Goal: Task Accomplishment & Management: Manage account settings

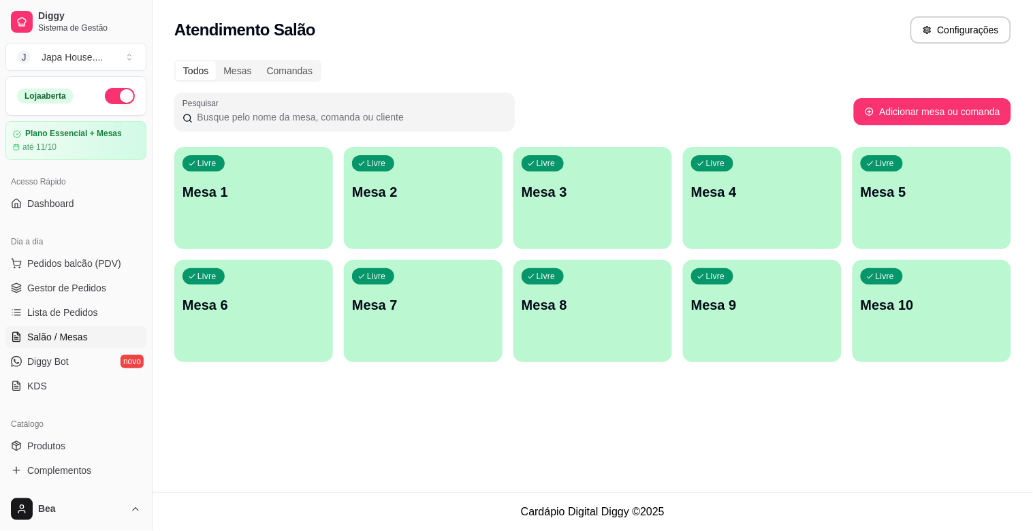
scroll to position [172, 0]
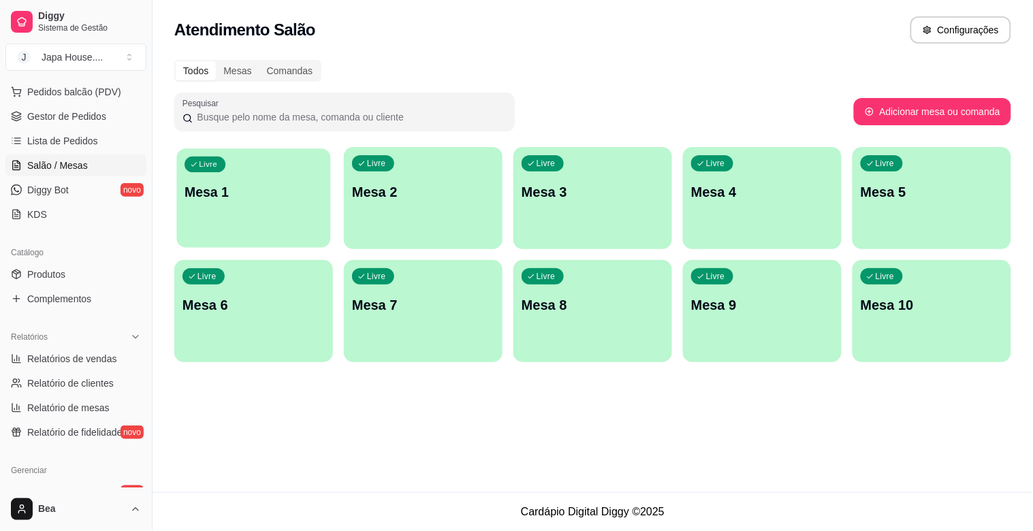
click at [257, 181] on div "Livre Mesa 1" at bounding box center [253, 189] width 154 height 83
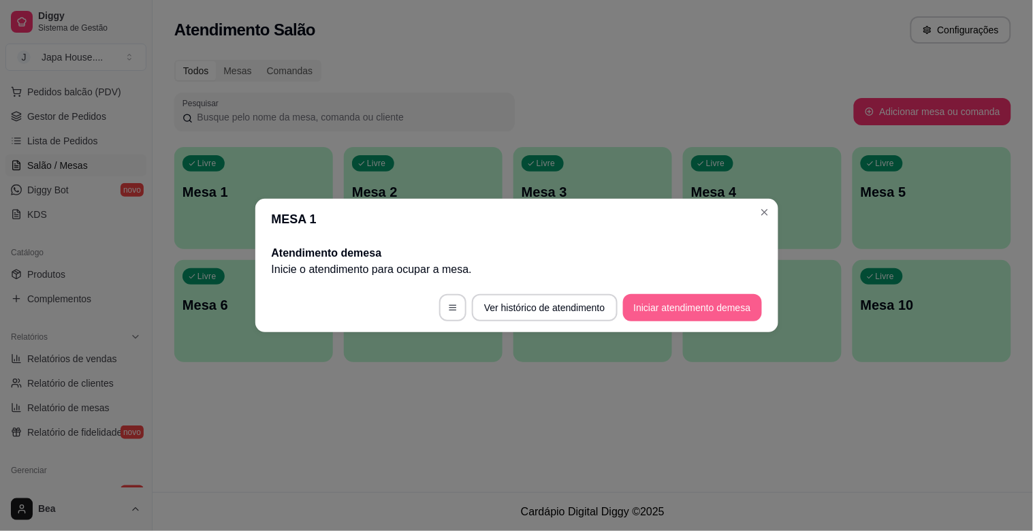
click at [680, 315] on button "Iniciar atendimento de mesa" at bounding box center [692, 307] width 139 height 27
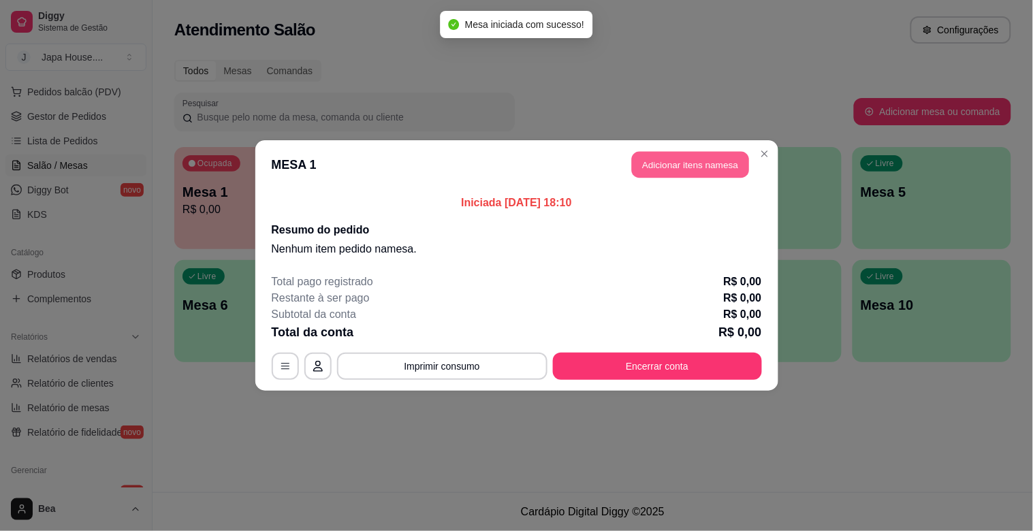
click at [673, 162] on button "Adicionar itens na mesa" at bounding box center [690, 165] width 117 height 27
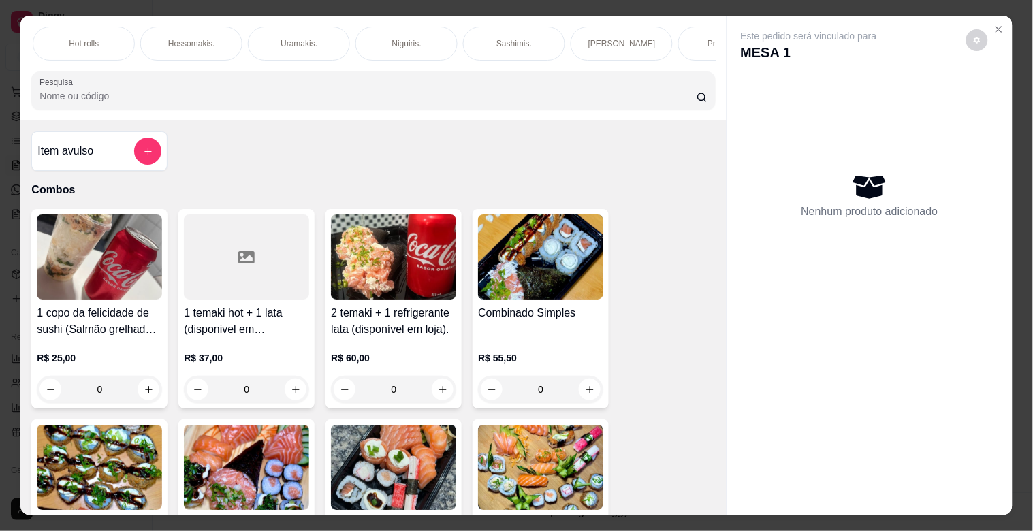
scroll to position [0, 61]
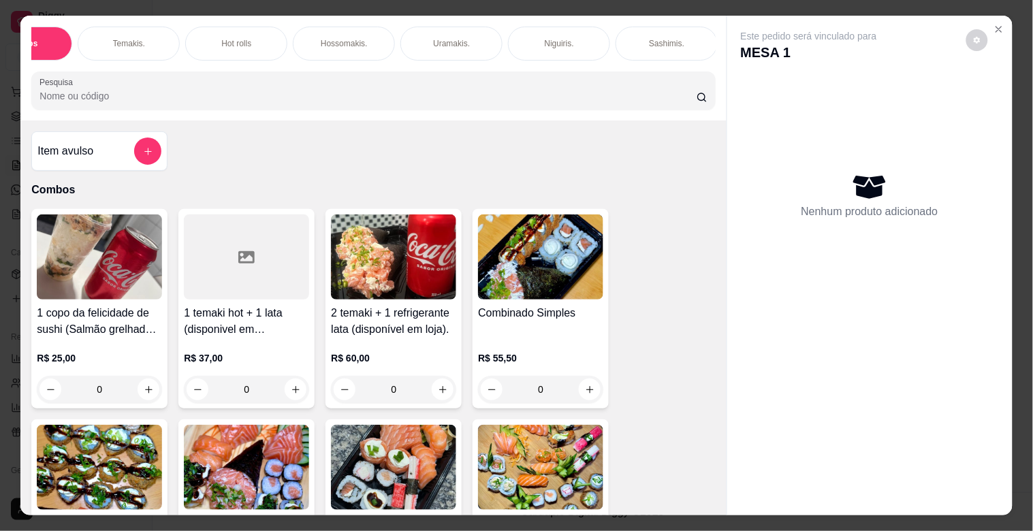
click at [116, 466] on img at bounding box center [99, 467] width 125 height 85
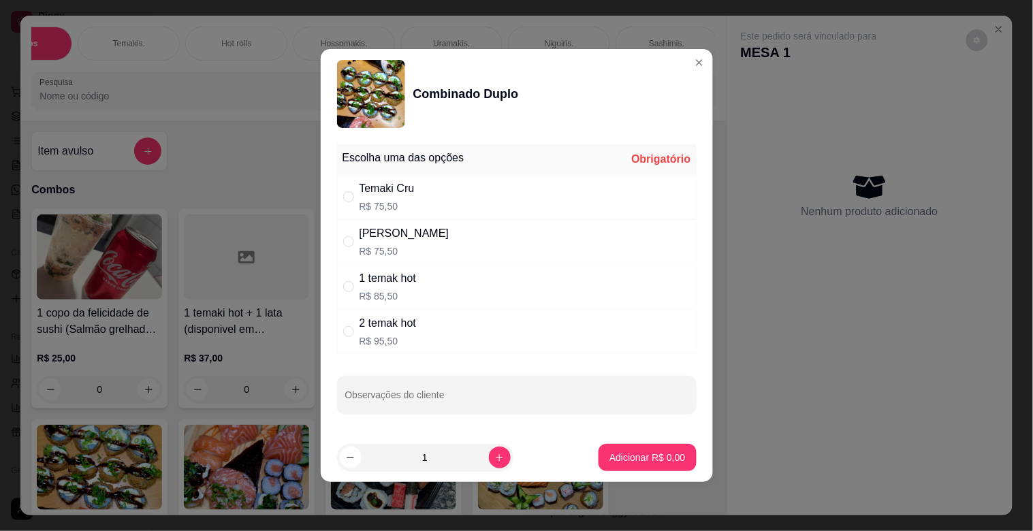
click at [439, 242] on div "[PERSON_NAME] R$ 75,50" at bounding box center [405, 241] width 90 height 33
radio input "true"
click at [618, 454] on p "Adicionar R$ 75,50" at bounding box center [644, 458] width 81 height 14
type input "1"
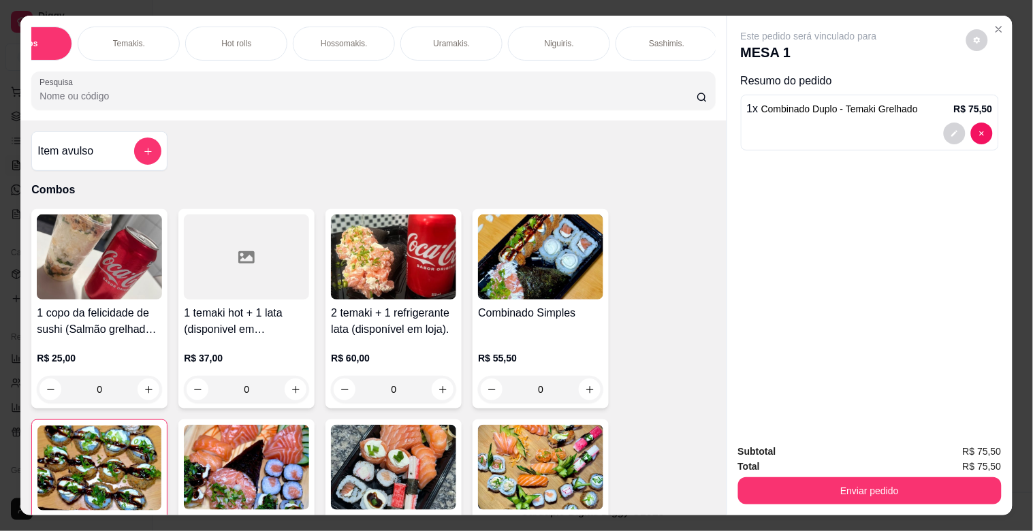
scroll to position [0, 661]
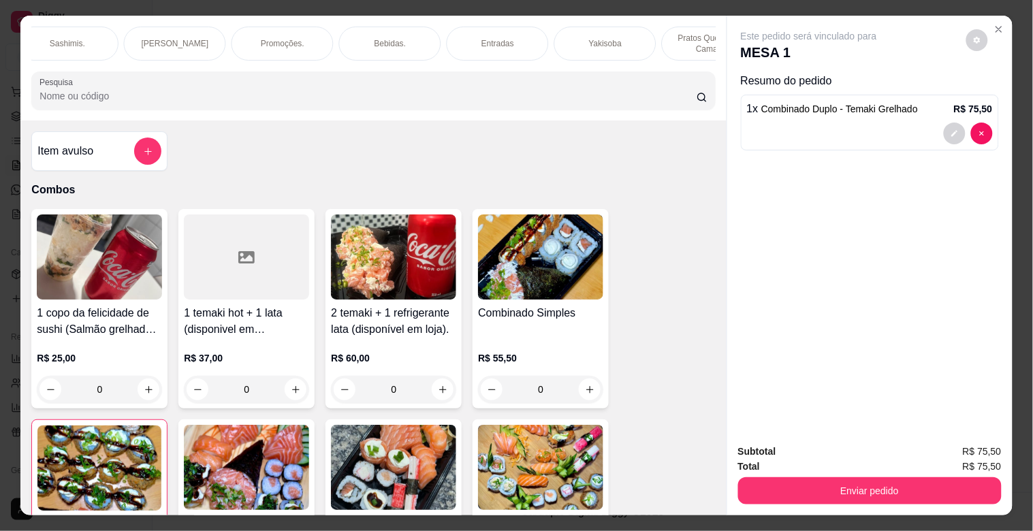
click at [382, 38] on p "Bebidas." at bounding box center [391, 43] width 32 height 11
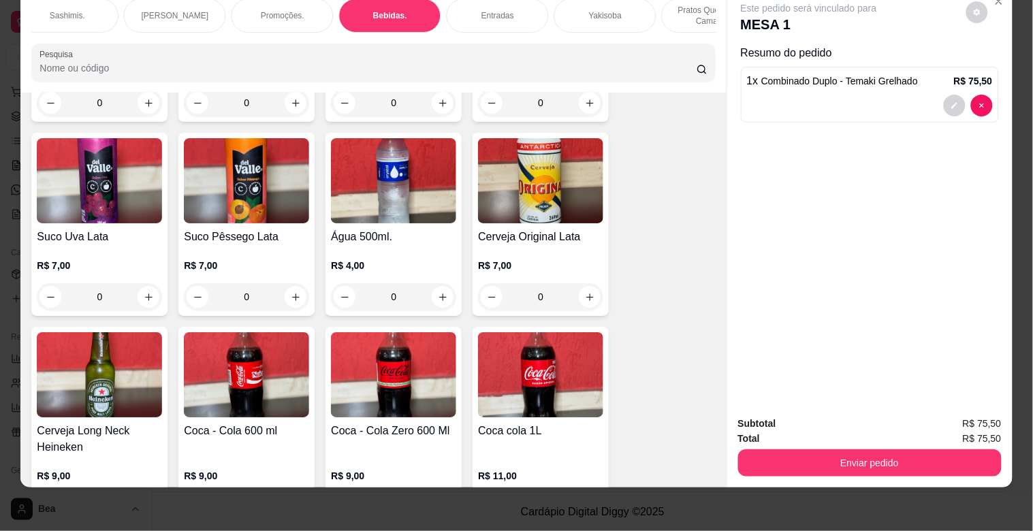
scroll to position [3960, 0]
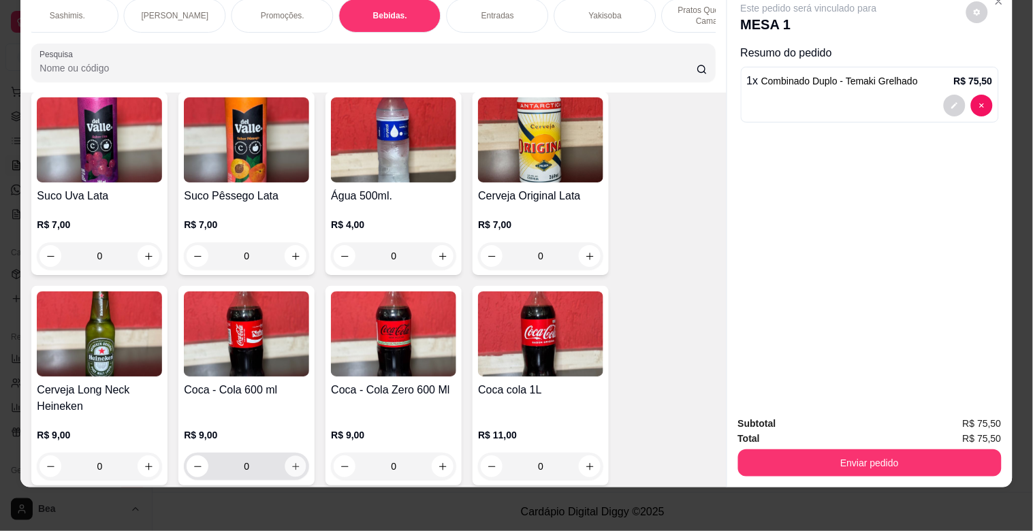
click at [291, 462] on icon "increase-product-quantity" at bounding box center [296, 467] width 10 height 10
type input "1"
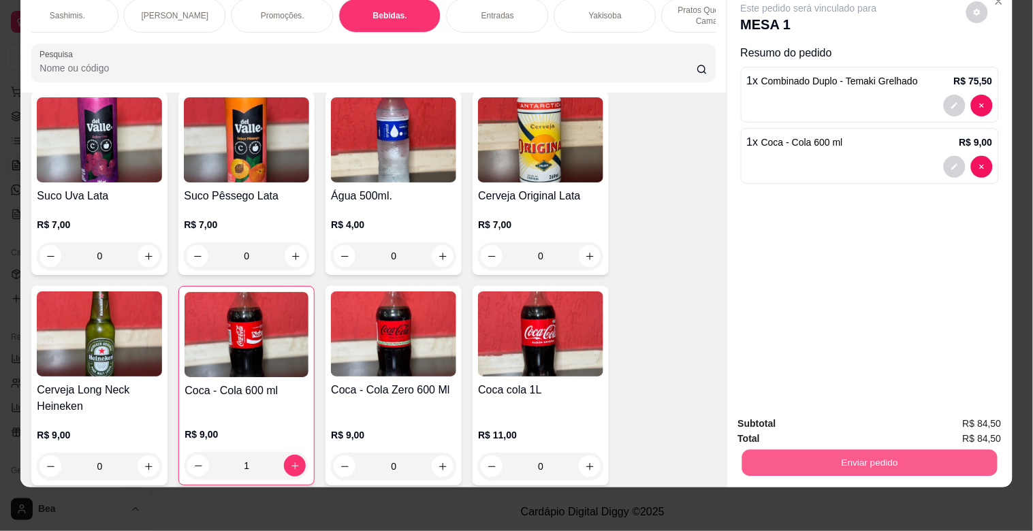
click at [902, 454] on button "Enviar pedido" at bounding box center [869, 462] width 255 height 27
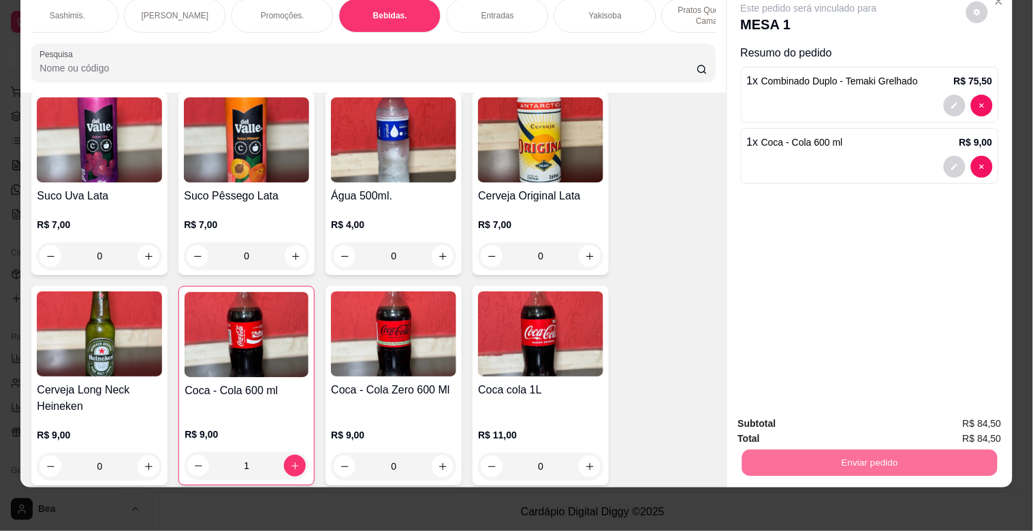
click at [959, 417] on button "Enviar pedido" at bounding box center [966, 417] width 75 height 25
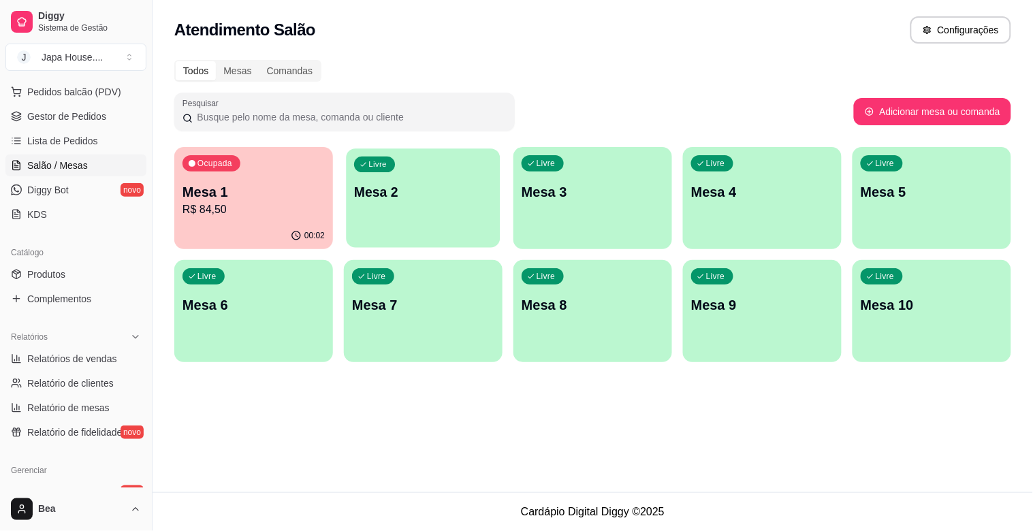
click at [418, 183] on p "Mesa 2" at bounding box center [423, 192] width 138 height 18
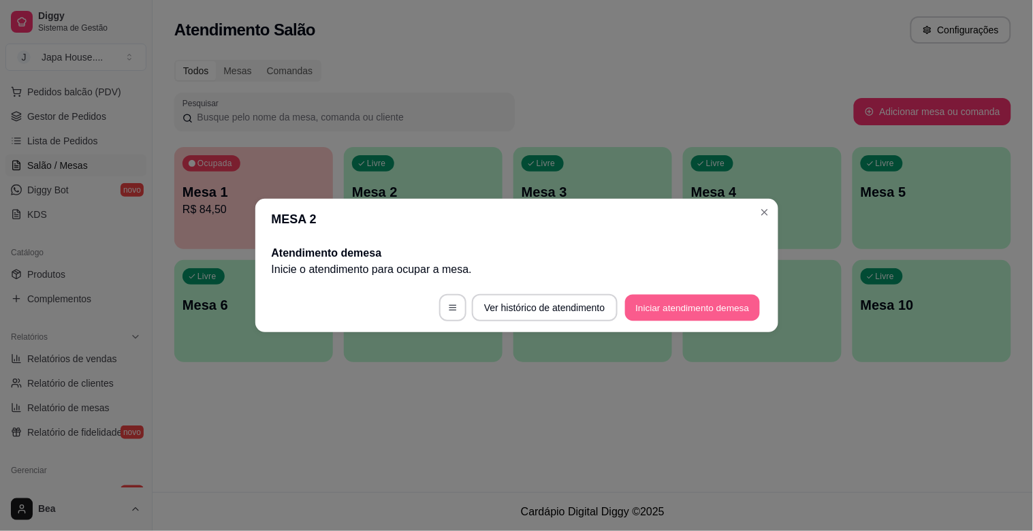
click at [693, 308] on button "Iniciar atendimento de mesa" at bounding box center [692, 308] width 135 height 27
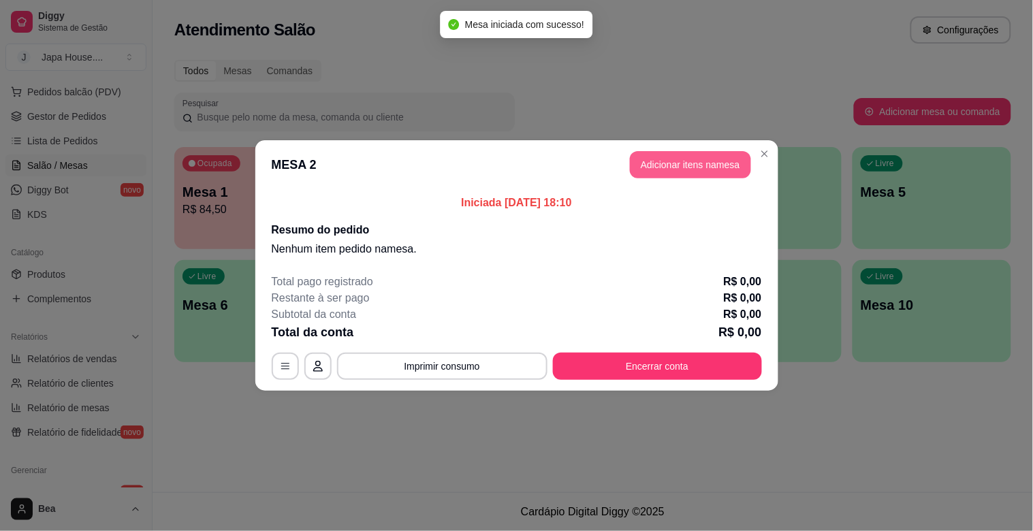
click at [685, 160] on button "Adicionar itens na mesa" at bounding box center [690, 164] width 121 height 27
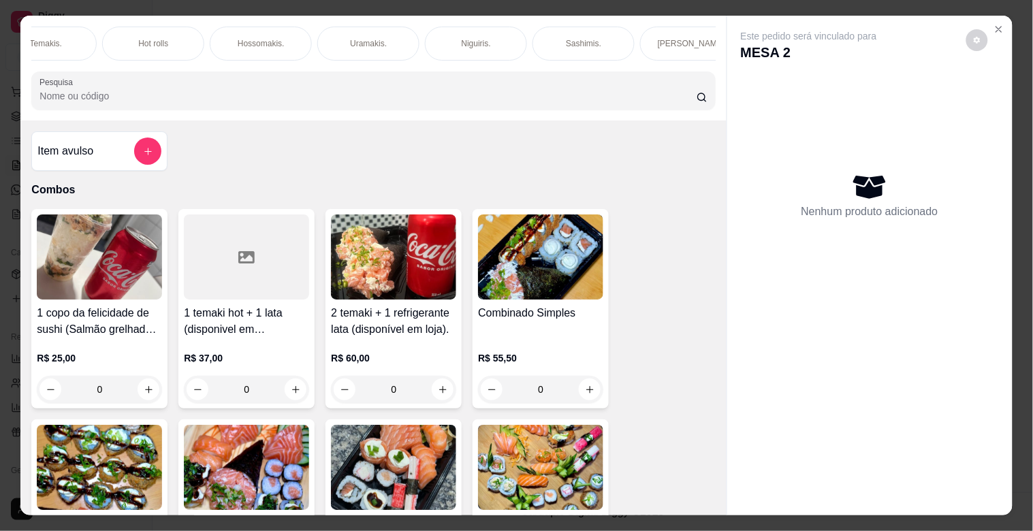
scroll to position [0, 109]
click at [65, 31] on div "Temakis." at bounding box center [81, 44] width 102 height 34
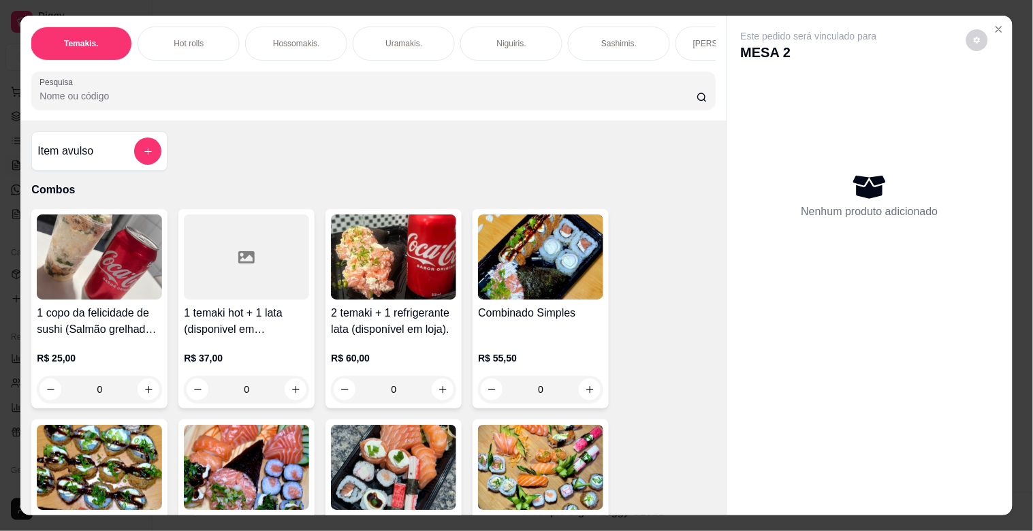
scroll to position [33, 0]
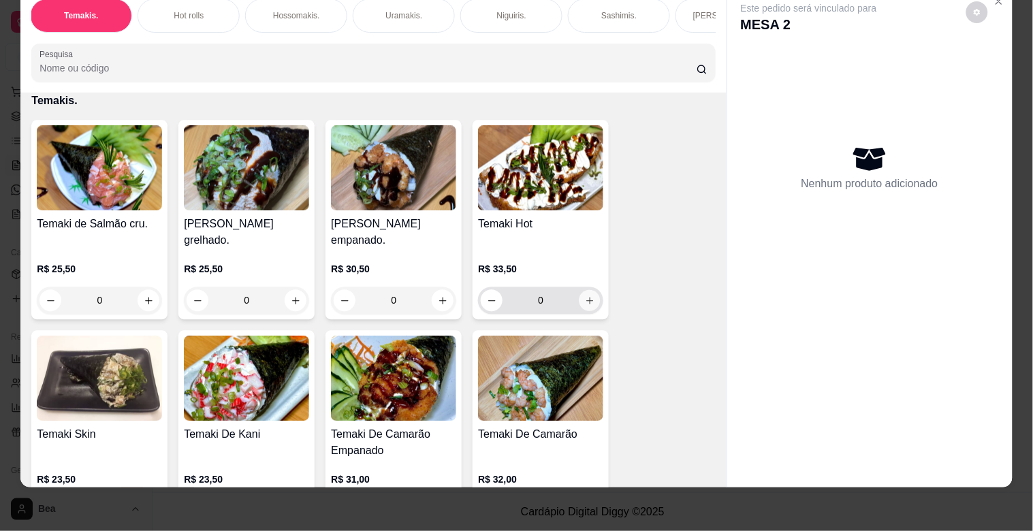
click at [586, 300] on icon "increase-product-quantity" at bounding box center [589, 300] width 7 height 7
type input "1"
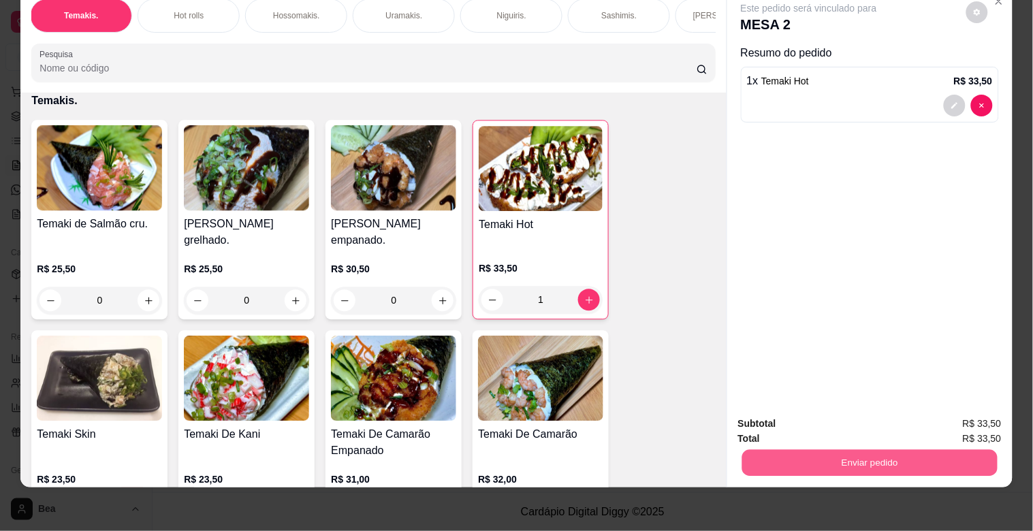
click at [776, 449] on button "Enviar pedido" at bounding box center [869, 462] width 255 height 27
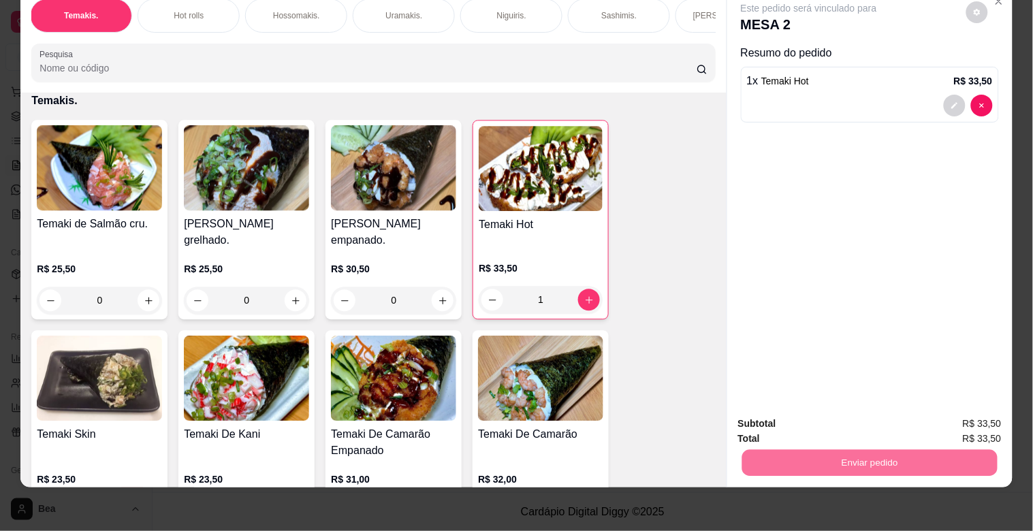
click at [951, 414] on button "Enviar pedido" at bounding box center [966, 417] width 75 height 25
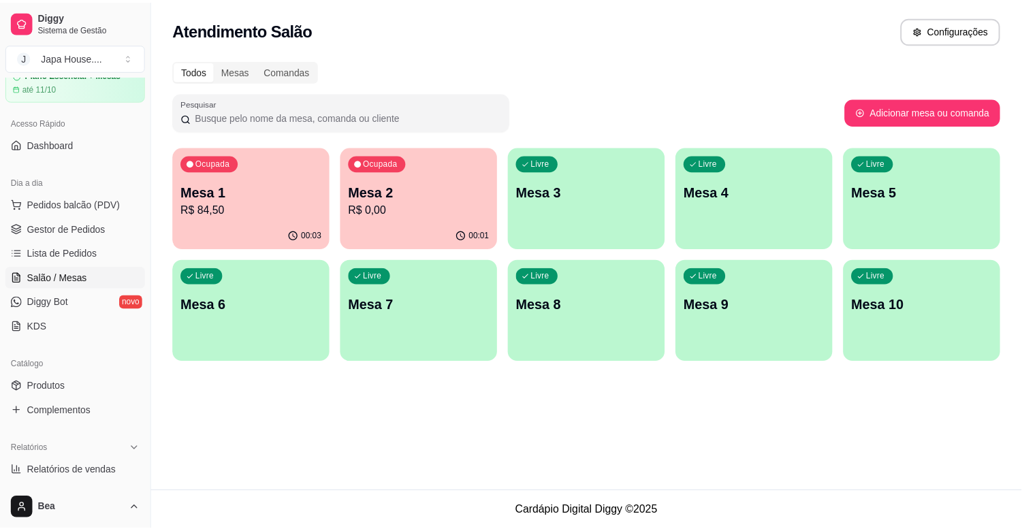
scroll to position [0, 0]
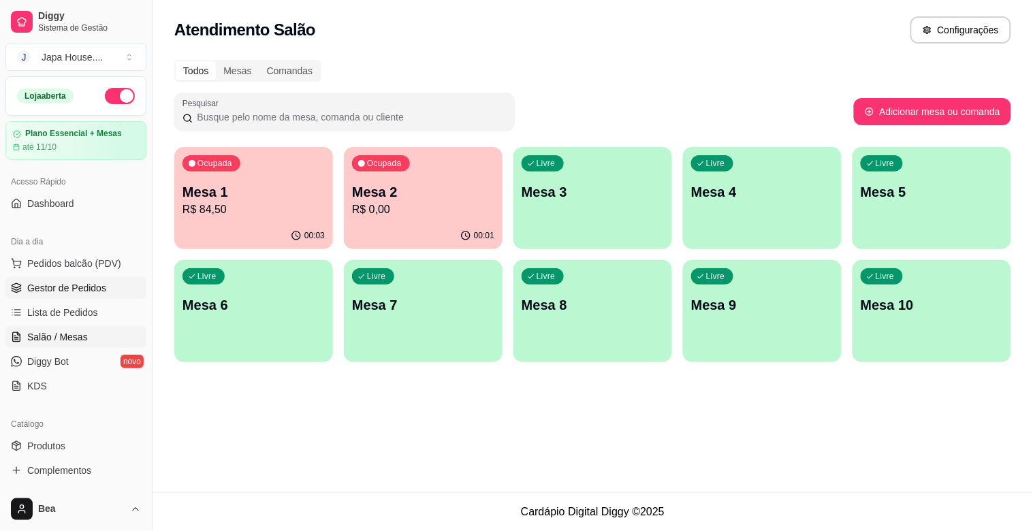
click at [67, 291] on span "Gestor de Pedidos" at bounding box center [66, 288] width 79 height 14
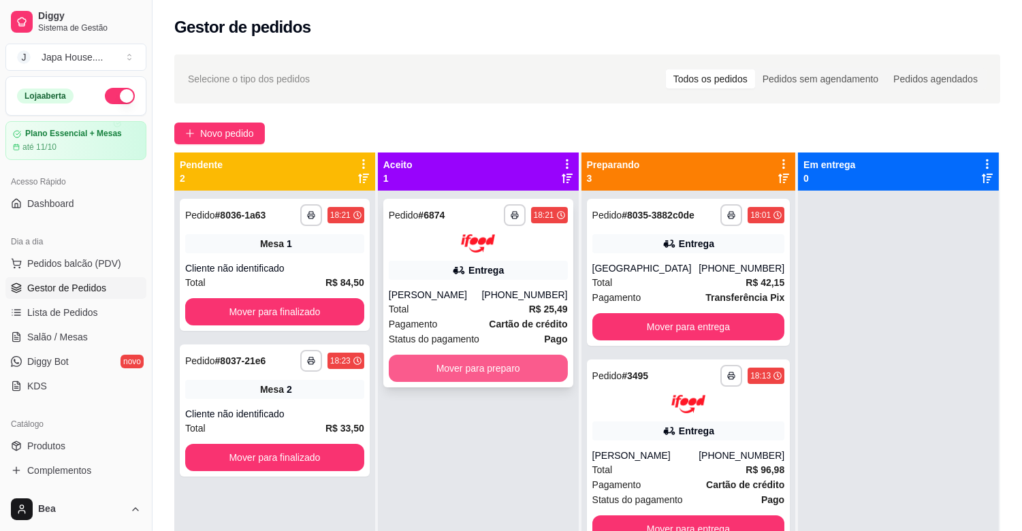
click at [416, 363] on button "Mover para preparo" at bounding box center [478, 368] width 179 height 27
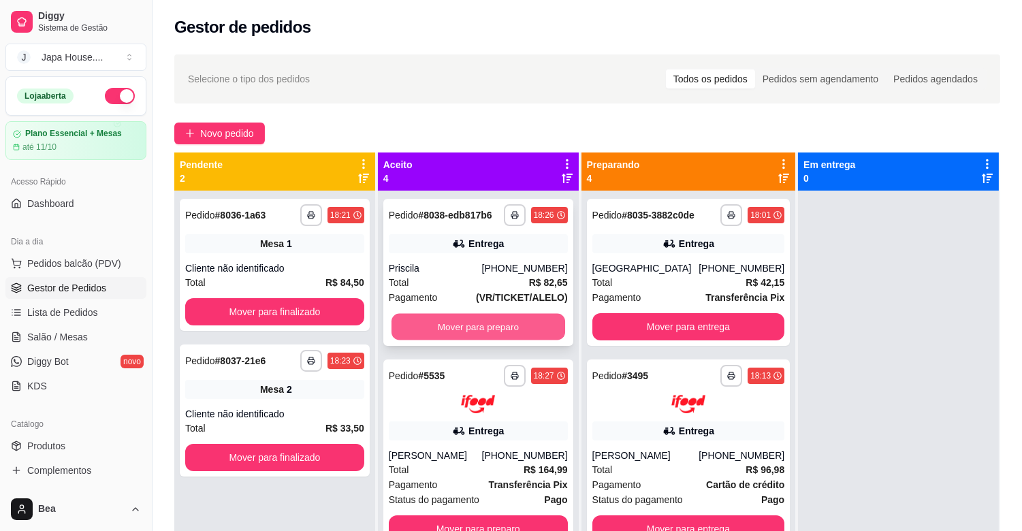
click at [498, 326] on button "Mover para preparo" at bounding box center [479, 327] width 174 height 27
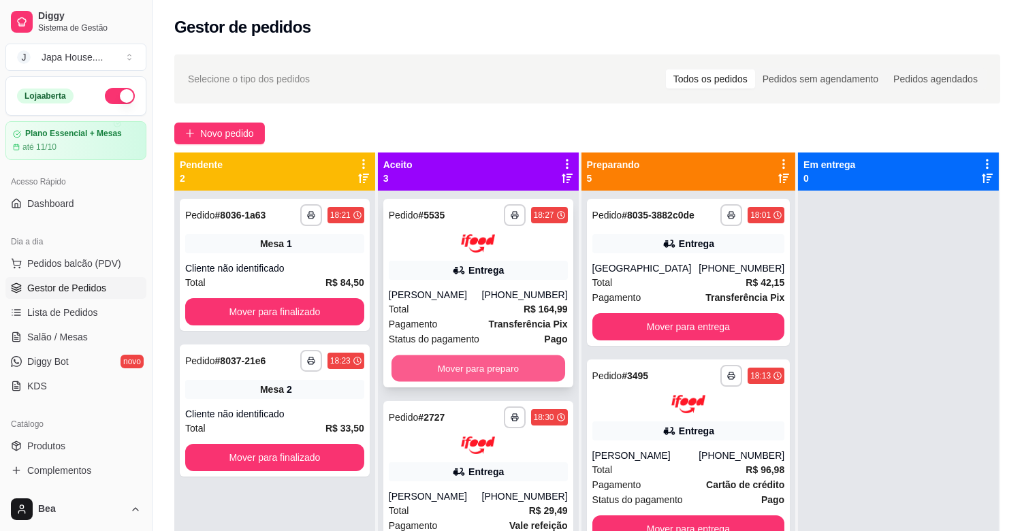
click at [505, 381] on button "Mover para preparo" at bounding box center [479, 368] width 174 height 27
click at [501, 364] on button "Mover para preparo" at bounding box center [479, 368] width 174 height 27
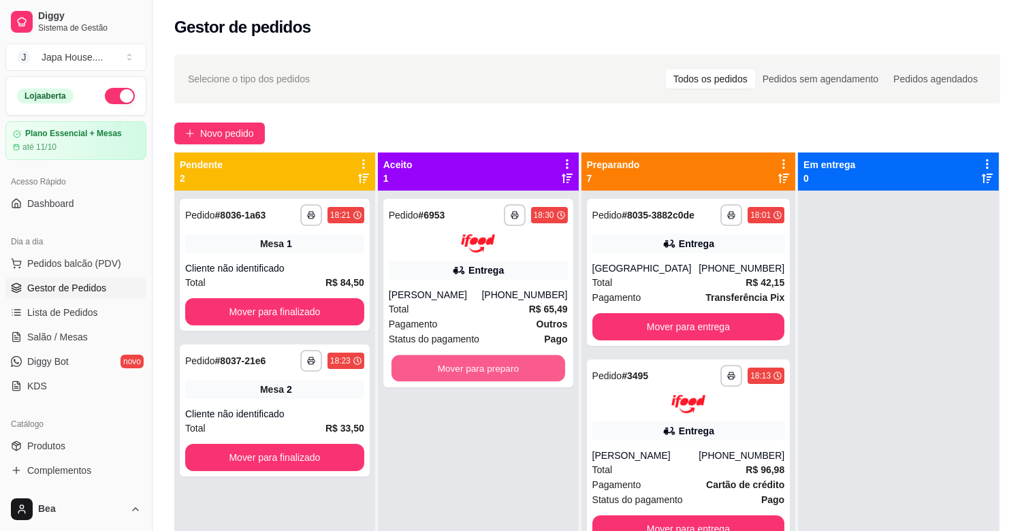
click at [501, 364] on button "Mover para preparo" at bounding box center [479, 368] width 174 height 27
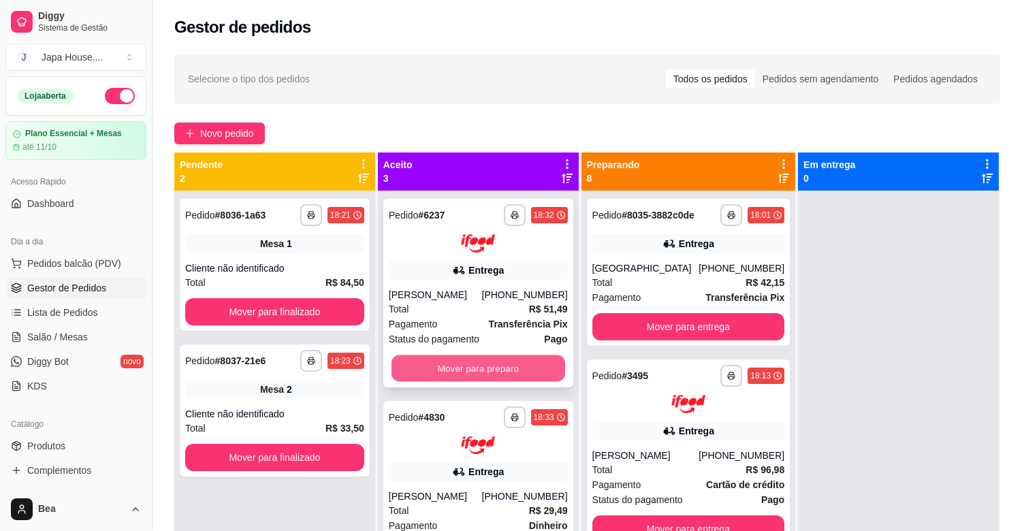
click at [481, 366] on button "Mover para preparo" at bounding box center [479, 368] width 174 height 27
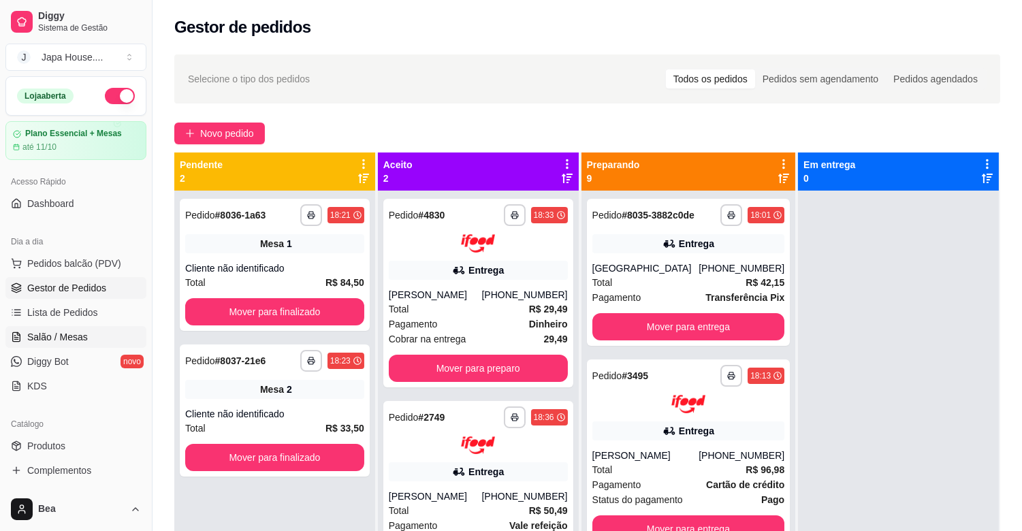
click at [84, 332] on span "Salão / Mesas" at bounding box center [57, 337] width 61 height 14
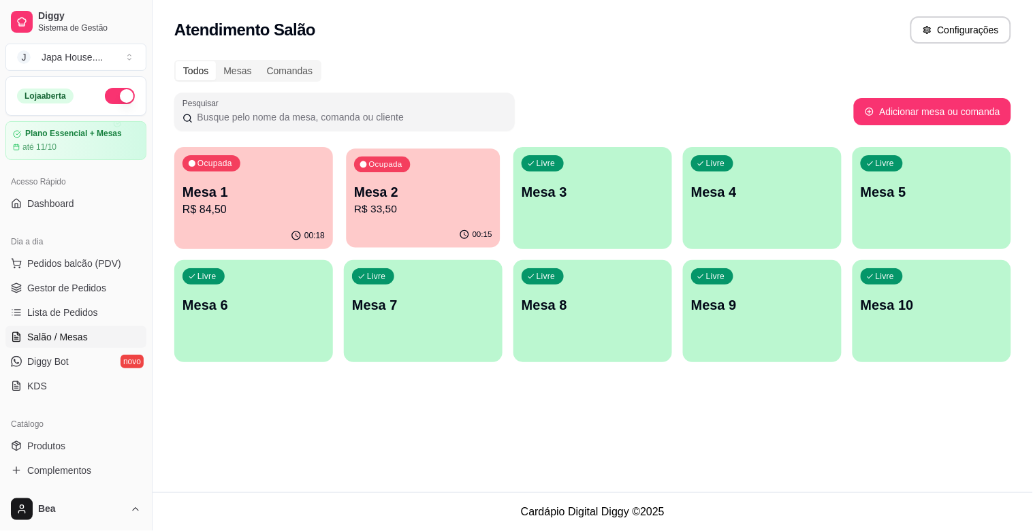
click at [399, 221] on div "Ocupada Mesa 2 R$ 33,50" at bounding box center [423, 185] width 154 height 74
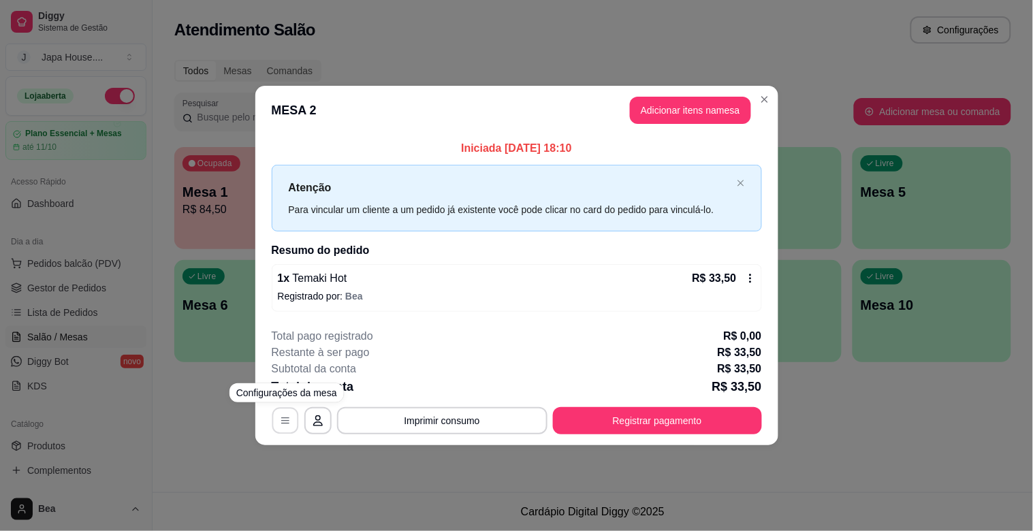
click at [282, 419] on icon "button" at bounding box center [285, 420] width 11 height 11
click at [741, 284] on div "R$ 33,50" at bounding box center [724, 278] width 63 height 16
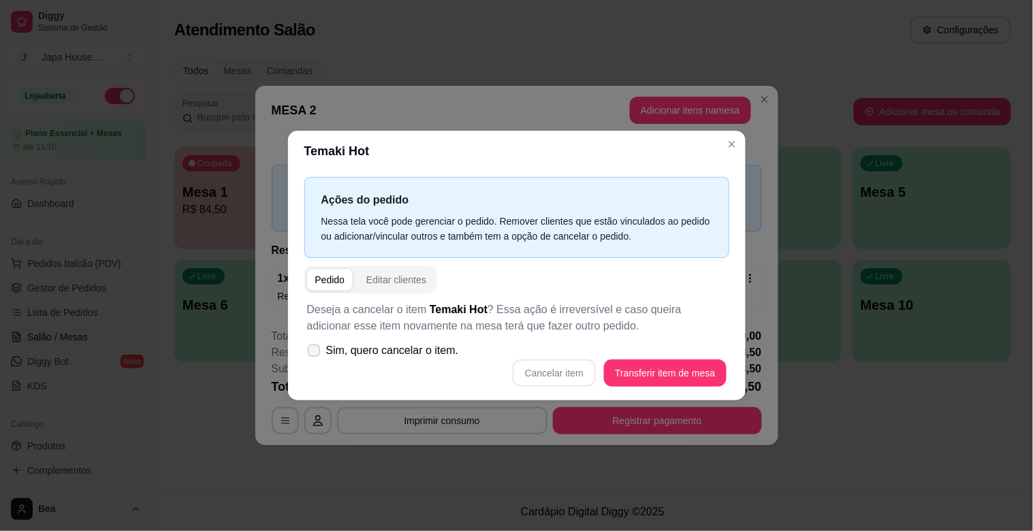
click at [388, 358] on span "Sim, quero cancelar o item." at bounding box center [392, 351] width 133 height 16
click at [315, 358] on input "Sim, quero cancelar o item." at bounding box center [310, 357] width 9 height 9
checkbox input "true"
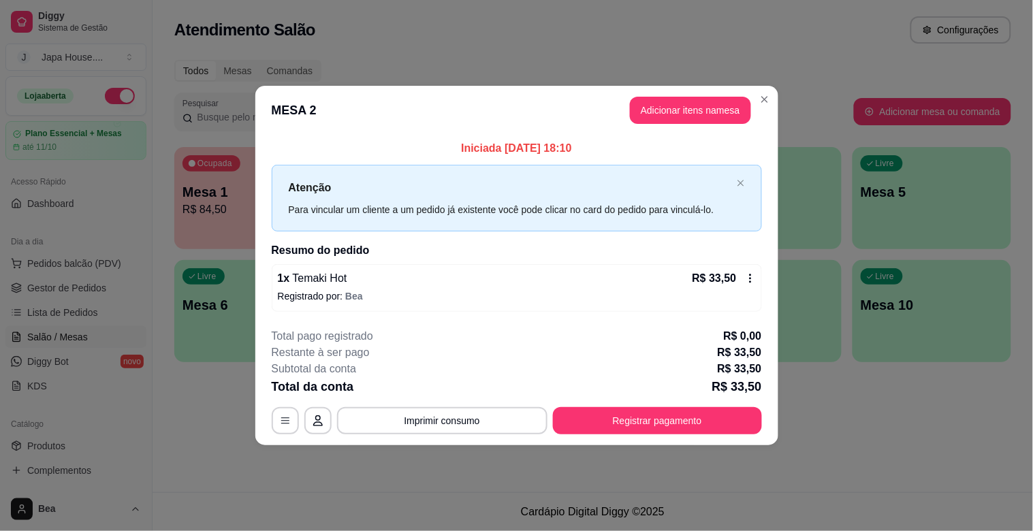
click at [656, 281] on div "1 x Temaki Hot R$ 33,50" at bounding box center [517, 278] width 478 height 16
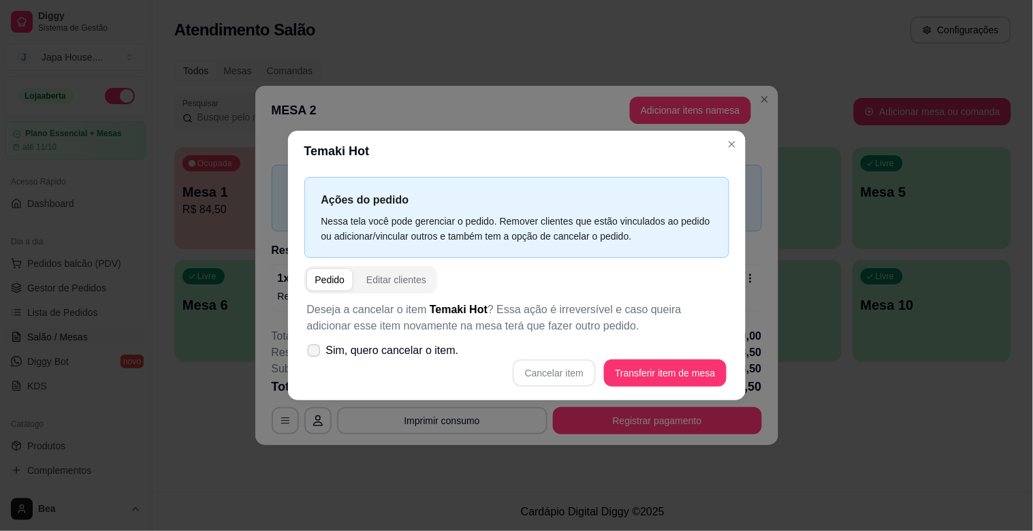
click at [391, 353] on span "Sim, quero cancelar o item." at bounding box center [392, 351] width 133 height 16
click at [315, 353] on input "Sim, quero cancelar o item." at bounding box center [310, 357] width 9 height 9
checkbox input "true"
click at [573, 376] on button "Cancelar item" at bounding box center [554, 373] width 81 height 27
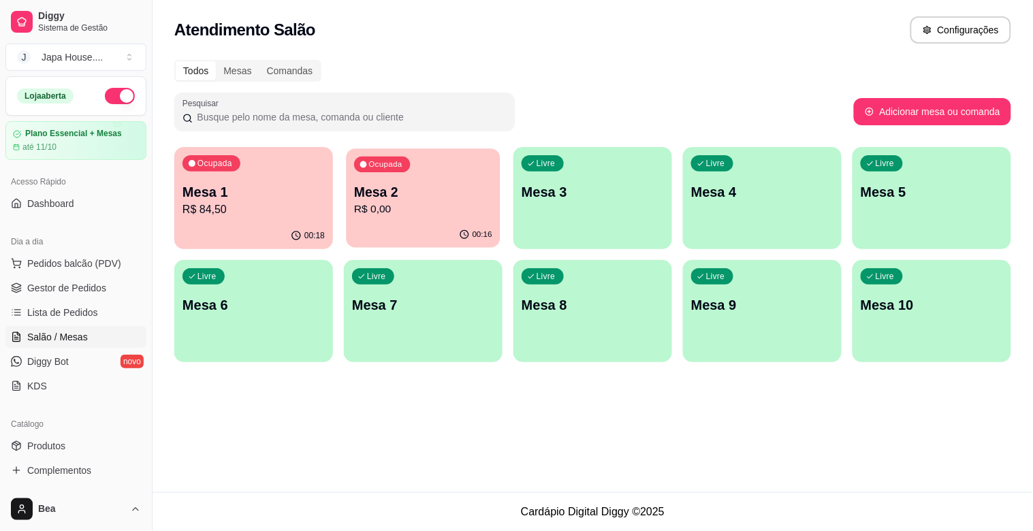
click at [395, 193] on p "Mesa 2" at bounding box center [423, 192] width 138 height 18
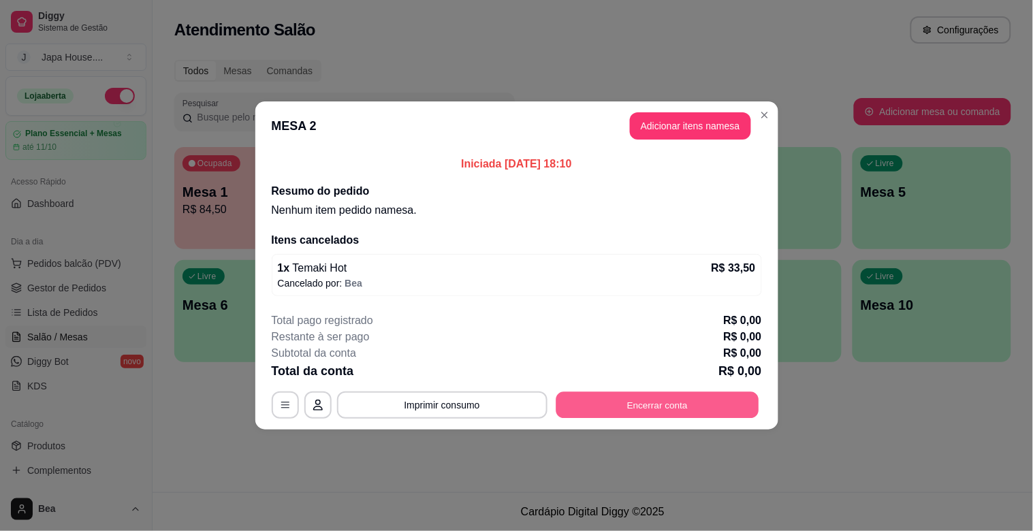
click at [598, 414] on button "Encerrar conta" at bounding box center [657, 405] width 203 height 27
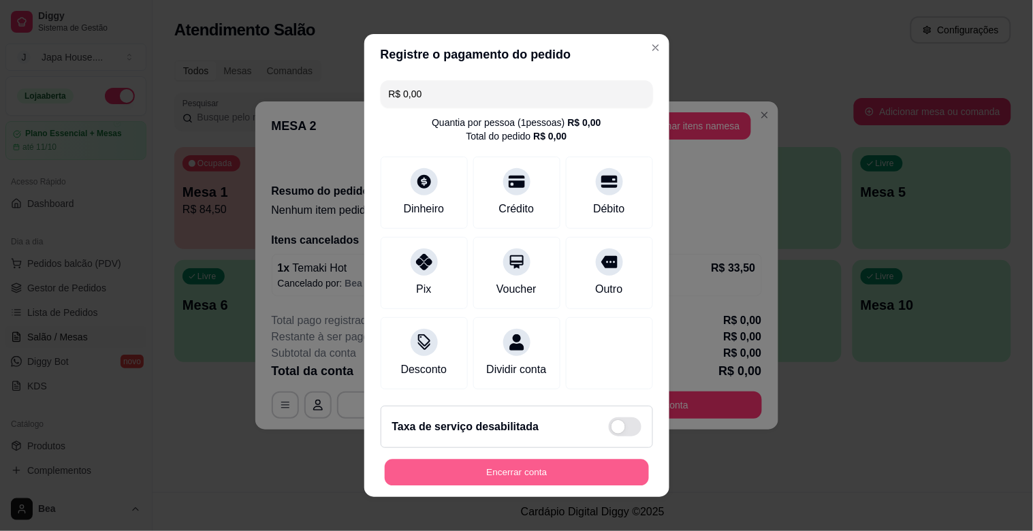
click at [548, 486] on button "Encerrar conta" at bounding box center [517, 473] width 264 height 27
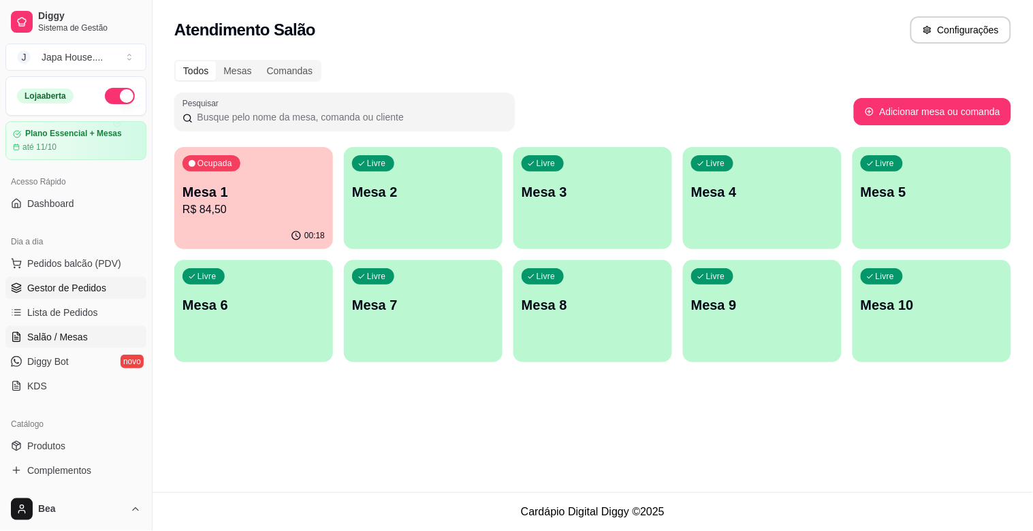
click at [104, 287] on link "Gestor de Pedidos" at bounding box center [75, 288] width 141 height 22
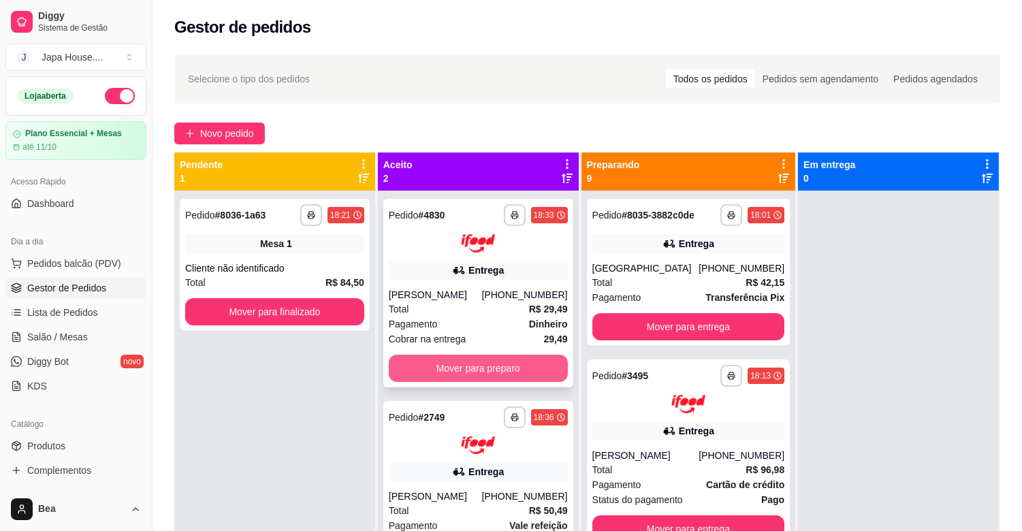
click at [530, 370] on button "Mover para preparo" at bounding box center [478, 368] width 179 height 27
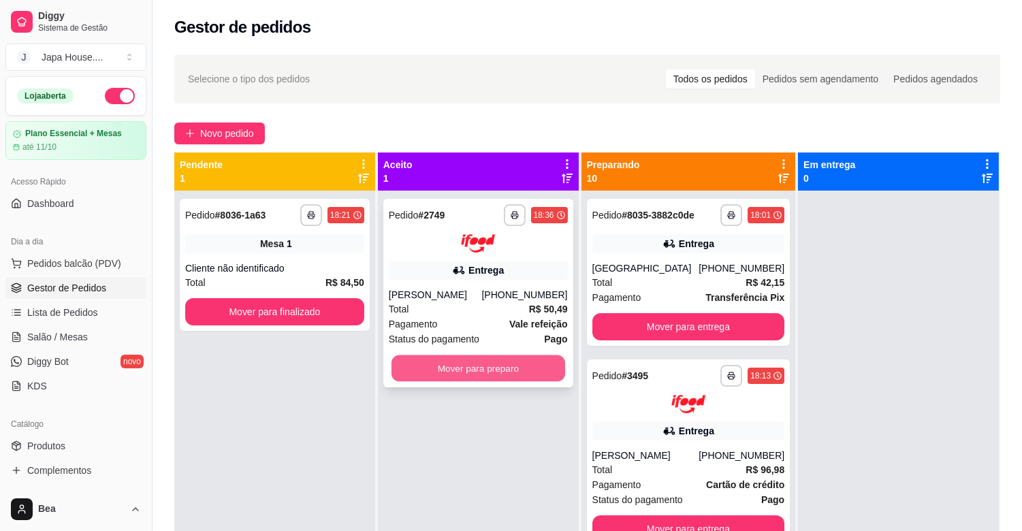
click at [527, 355] on button "Mover para preparo" at bounding box center [479, 368] width 174 height 27
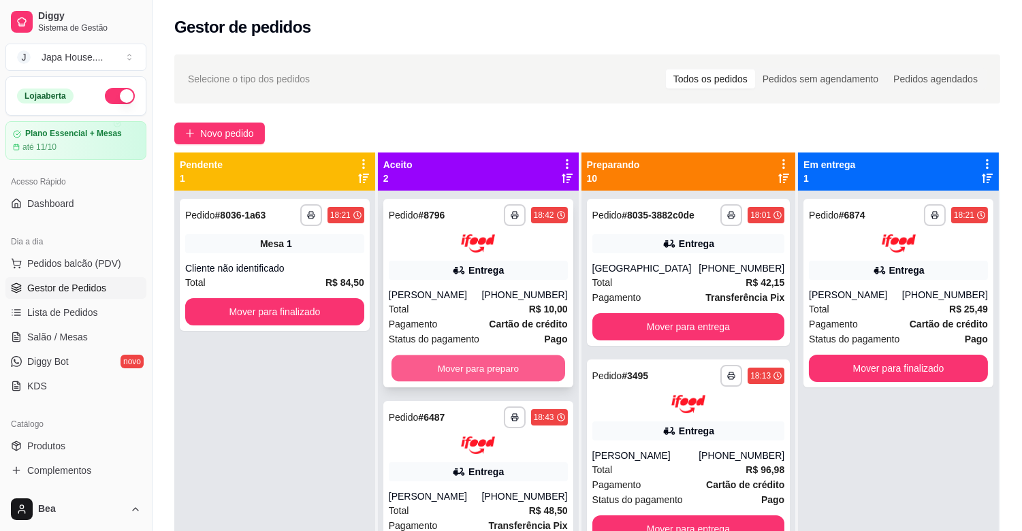
click at [512, 364] on button "Mover para preparo" at bounding box center [479, 368] width 174 height 27
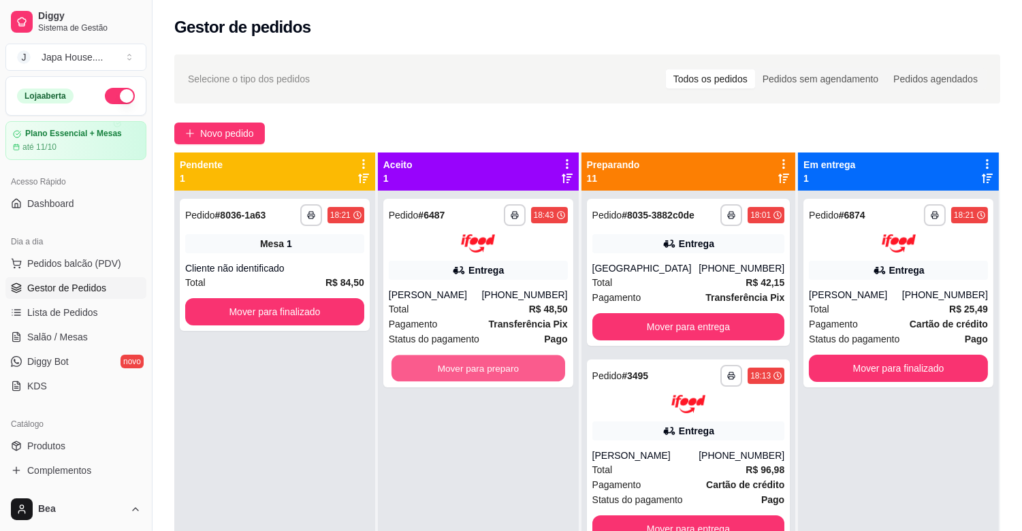
click at [512, 364] on button "Mover para preparo" at bounding box center [479, 368] width 174 height 27
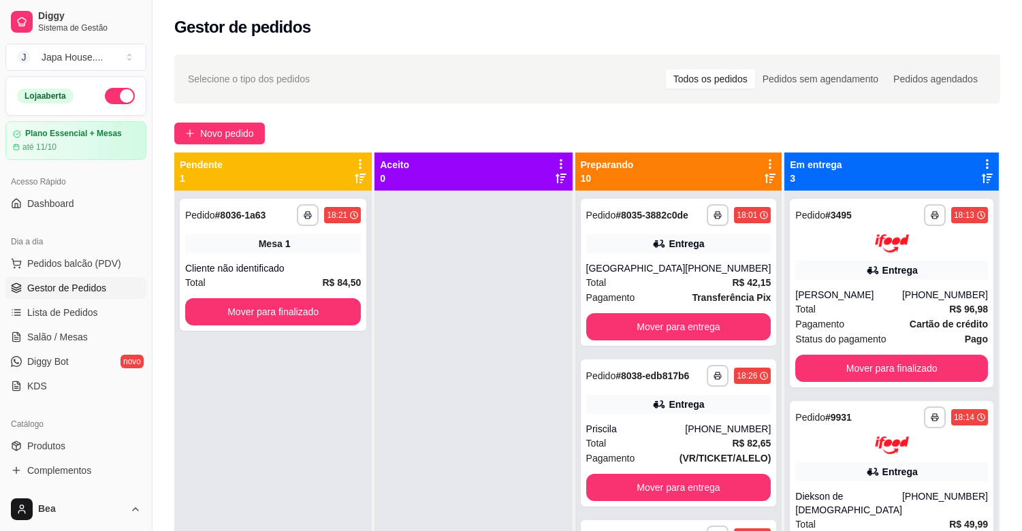
click at [441, 467] on div at bounding box center [473, 456] width 197 height 531
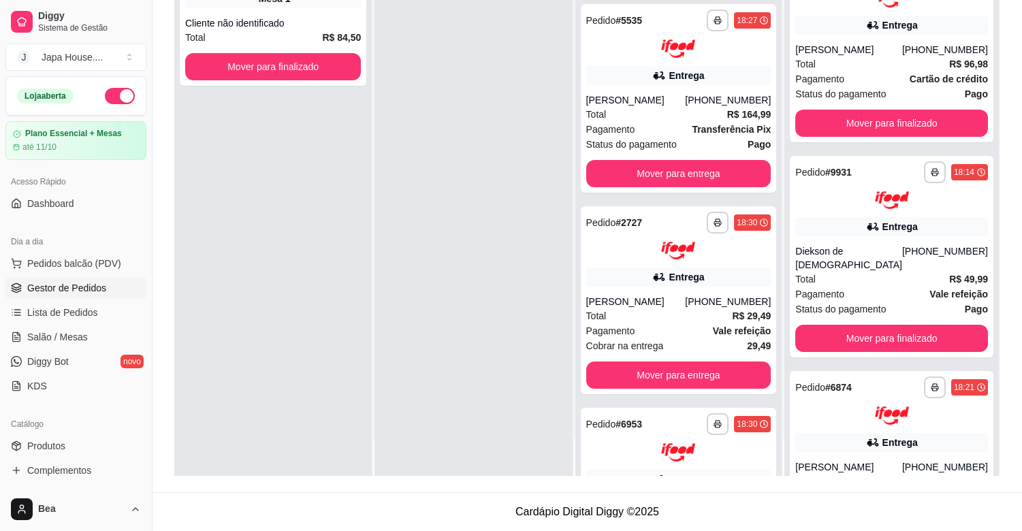
scroll to position [272, 0]
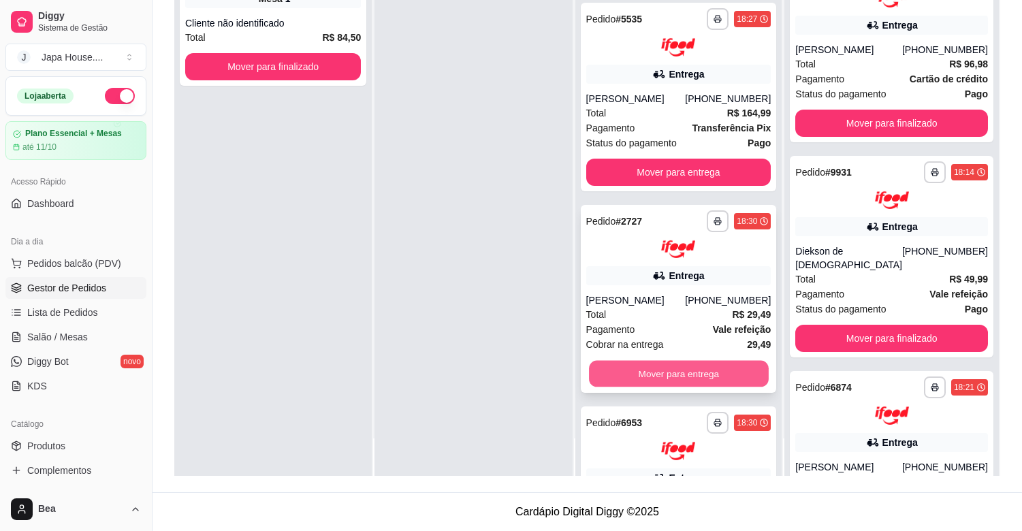
click at [703, 382] on button "Mover para entrega" at bounding box center [679, 374] width 180 height 27
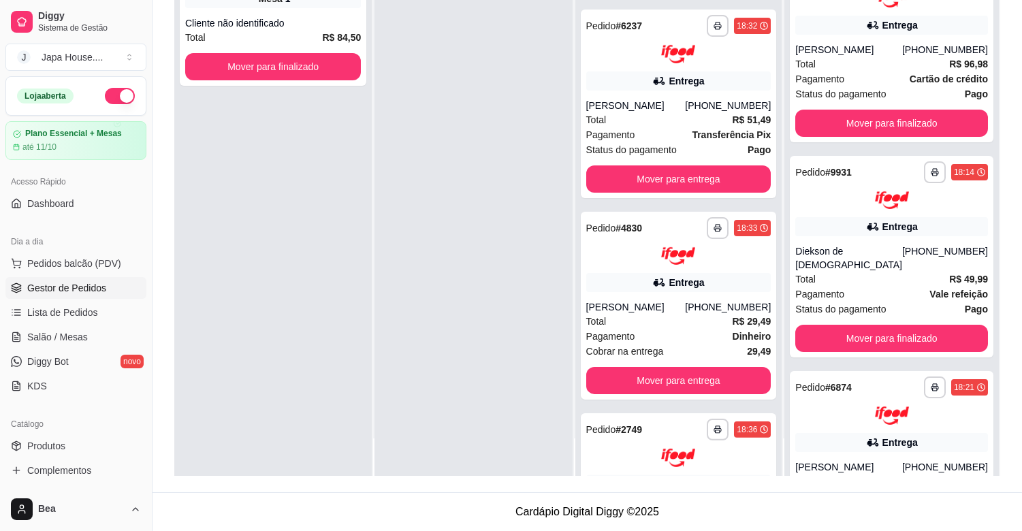
scroll to position [726, 0]
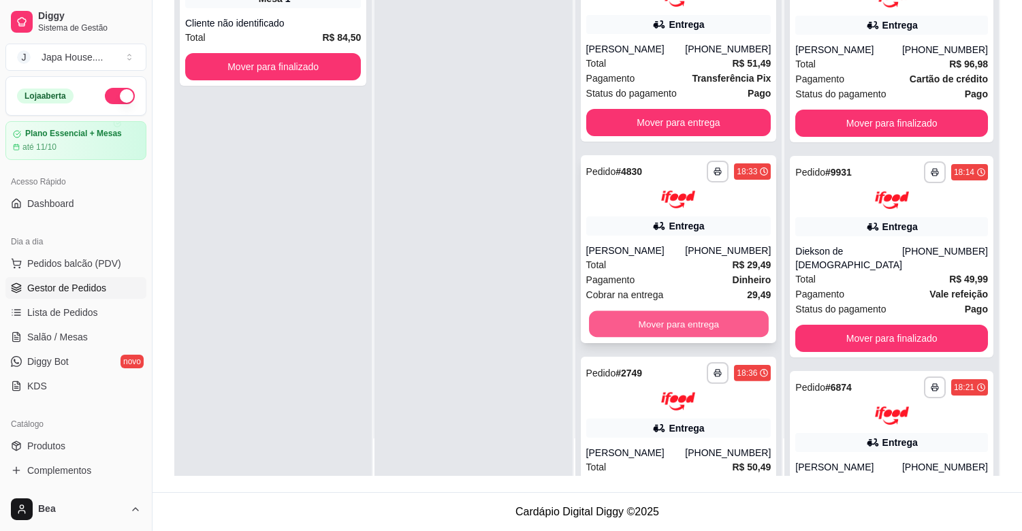
click at [720, 338] on button "Mover para entrega" at bounding box center [679, 324] width 180 height 27
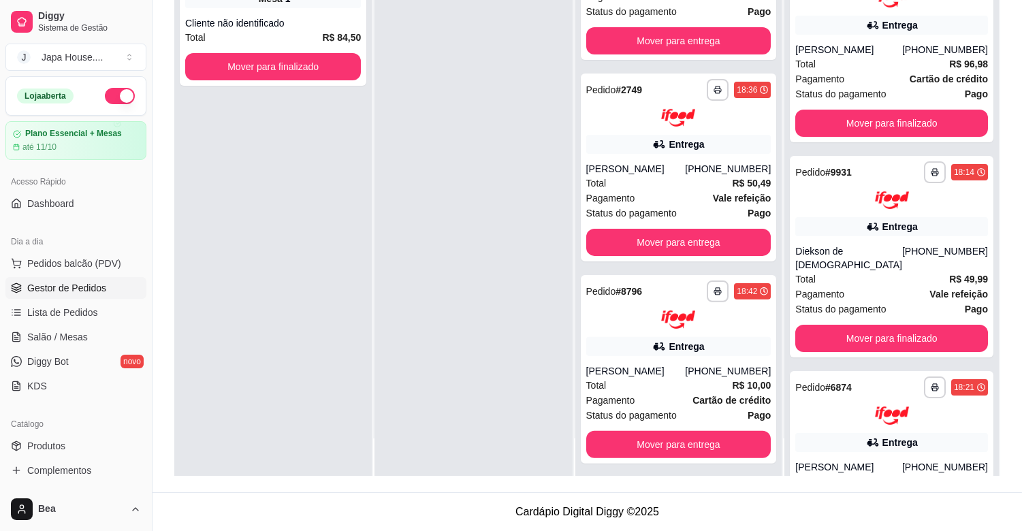
scroll to position [817, 0]
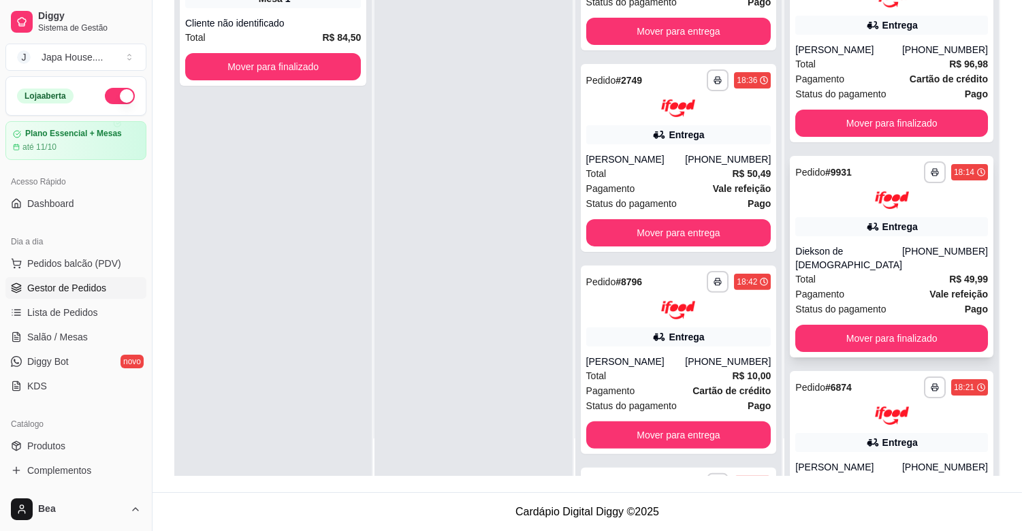
click at [865, 242] on div "**********" at bounding box center [892, 257] width 204 height 202
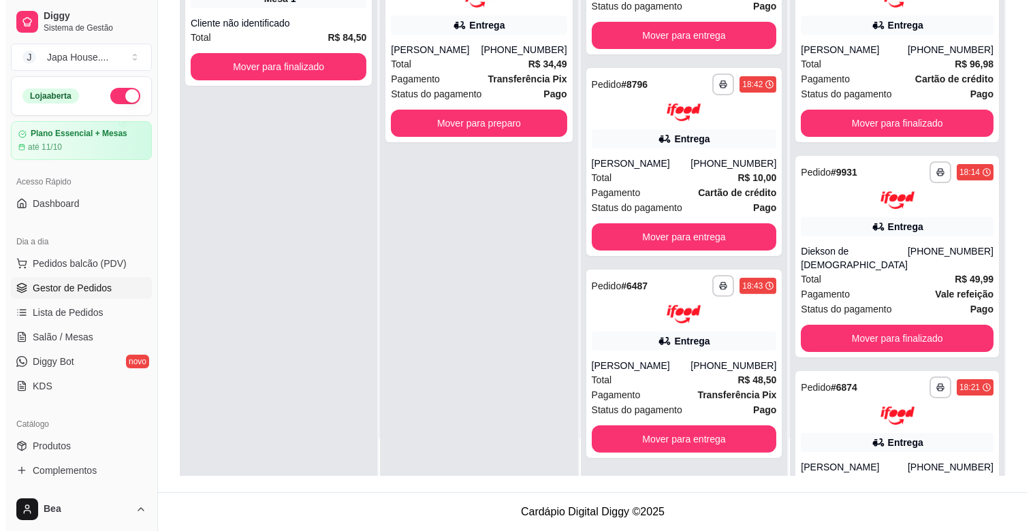
scroll to position [0, 0]
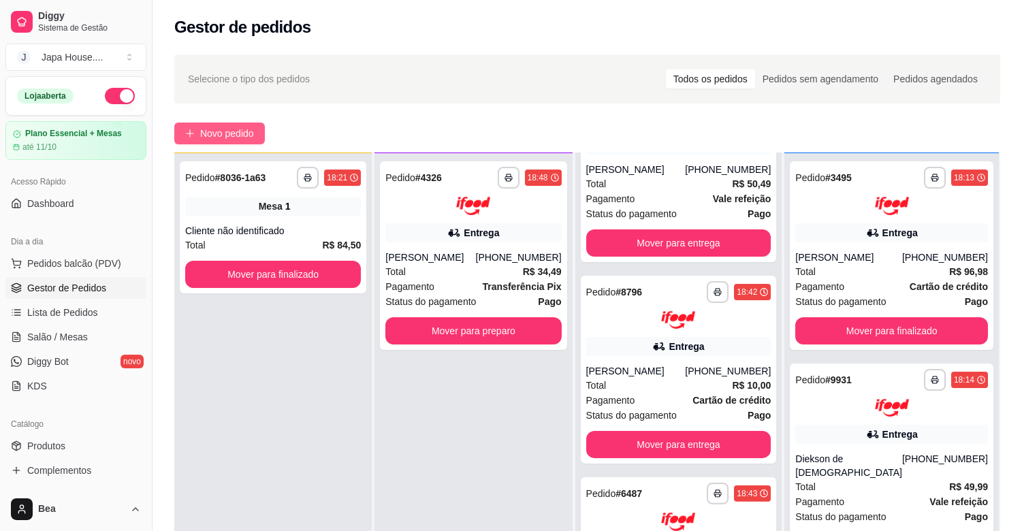
click at [214, 133] on span "Novo pedido" at bounding box center [227, 133] width 54 height 15
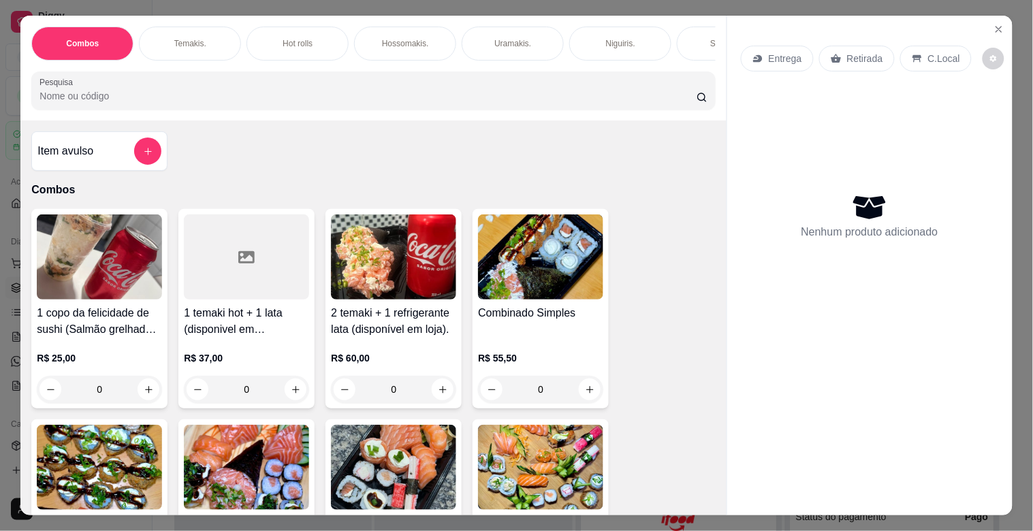
click at [167, 29] on div "Temakis." at bounding box center [190, 44] width 102 height 34
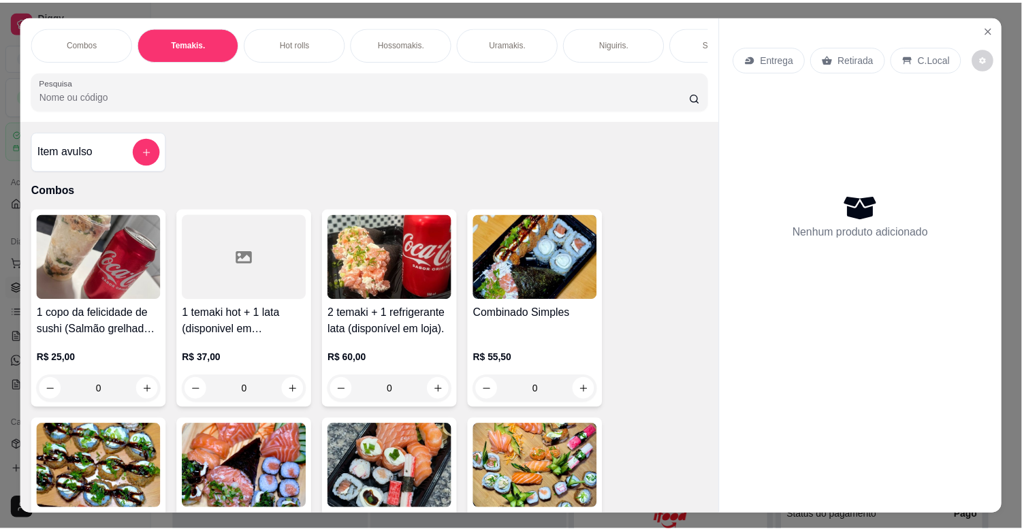
scroll to position [33, 0]
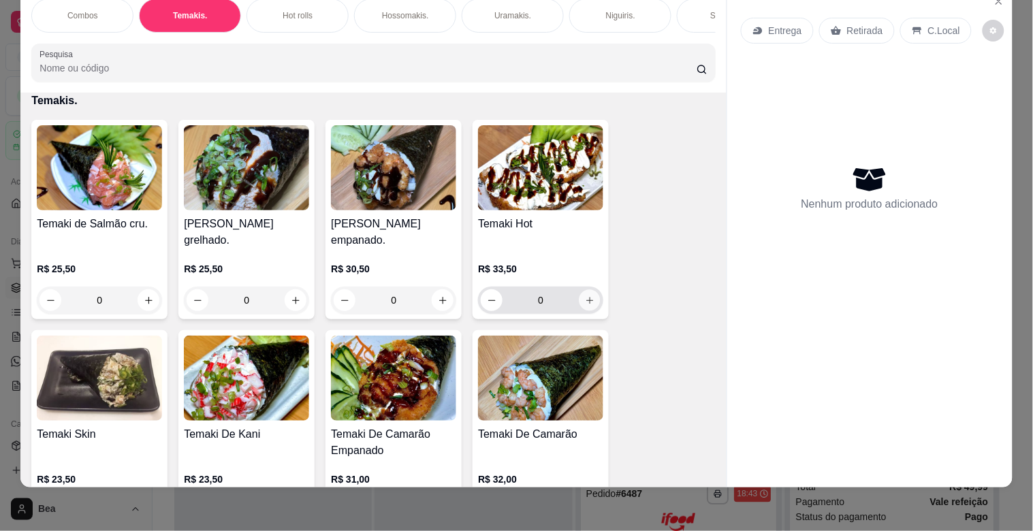
click at [586, 300] on icon "increase-product-quantity" at bounding box center [589, 300] width 7 height 7
type input "1"
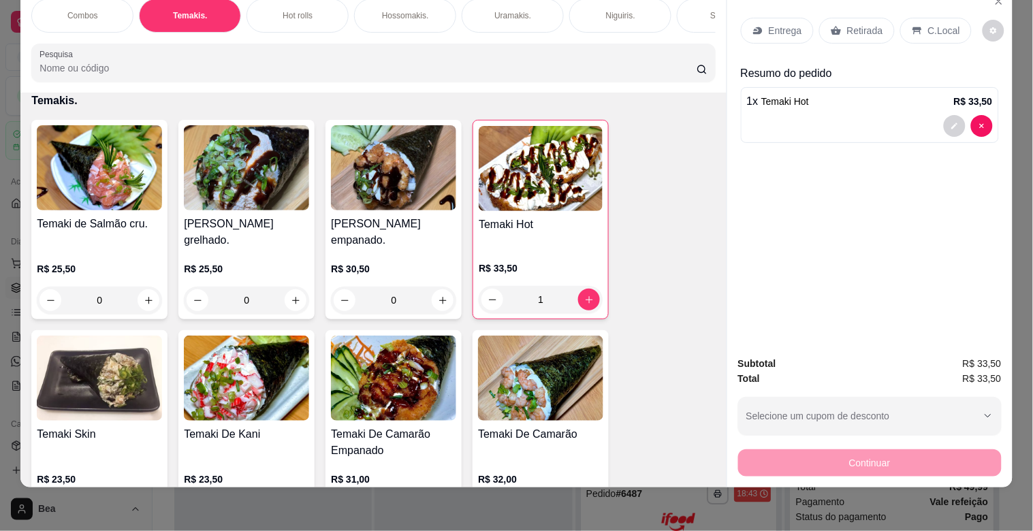
click at [847, 24] on p "Retirada" at bounding box center [865, 31] width 36 height 14
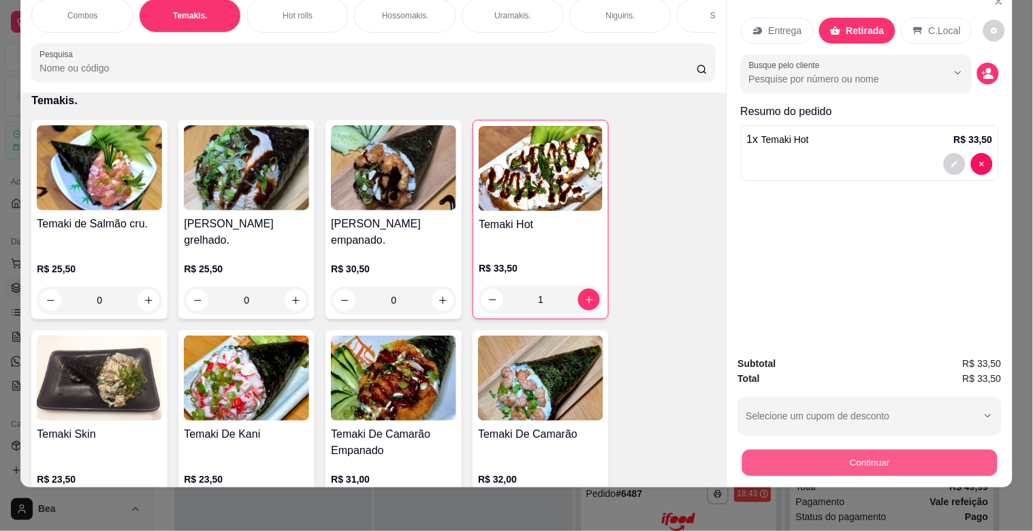
click at [887, 449] on button "Continuar" at bounding box center [869, 462] width 255 height 27
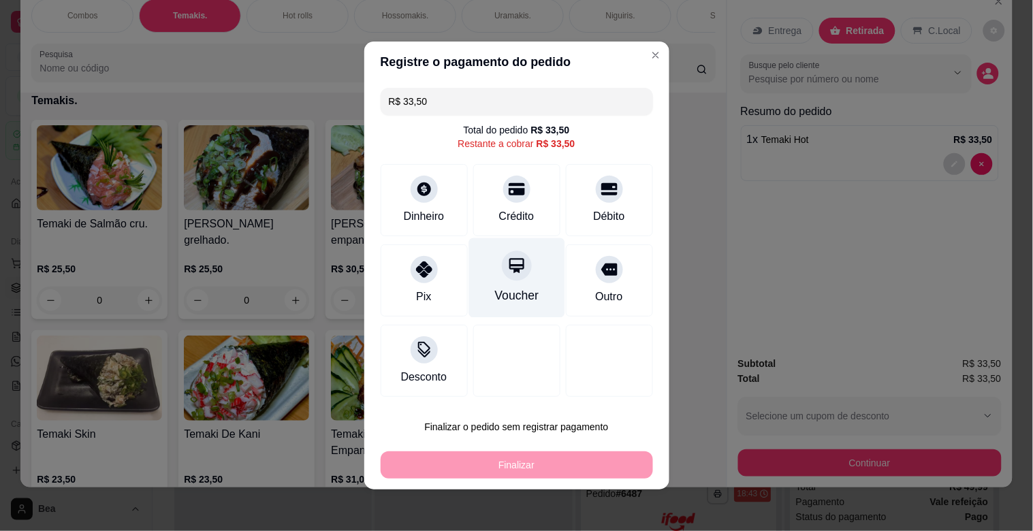
click at [501, 282] on div "Voucher" at bounding box center [517, 278] width 96 height 80
type input "R$ 0,00"
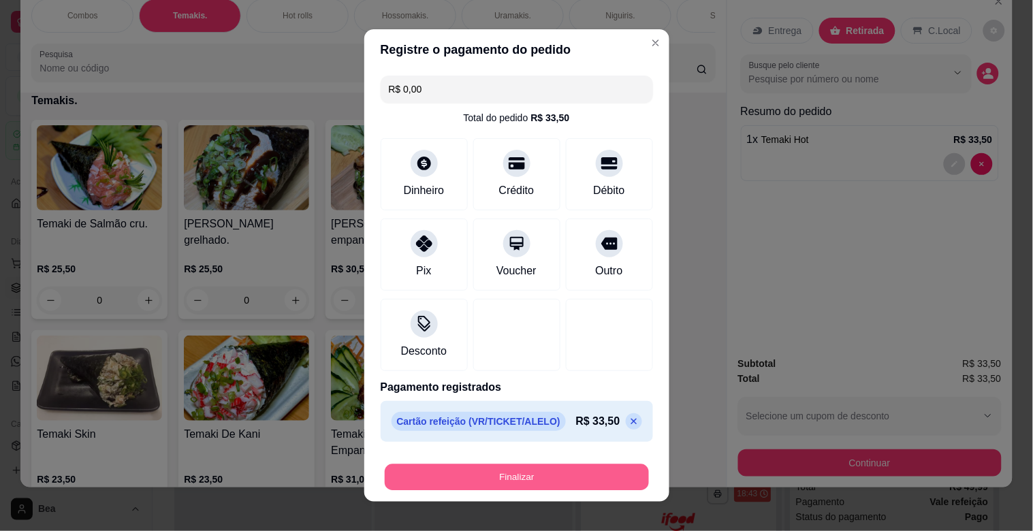
click at [576, 472] on button "Finalizar" at bounding box center [517, 477] width 264 height 27
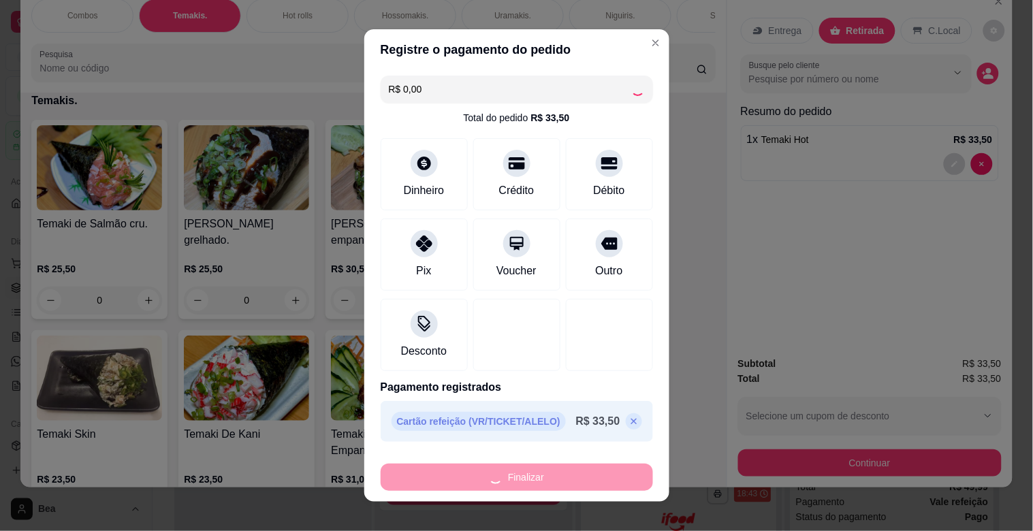
type input "0"
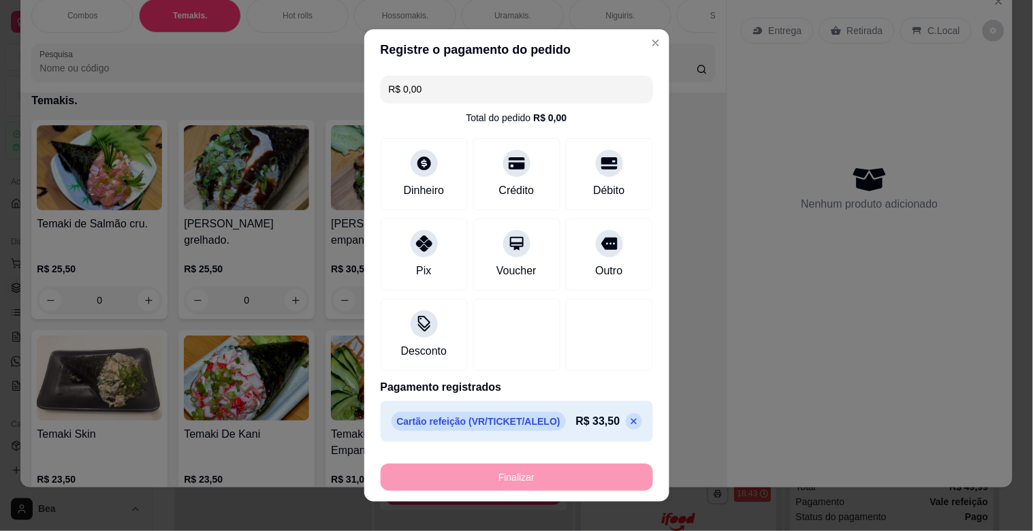
type input "-R$ 33,50"
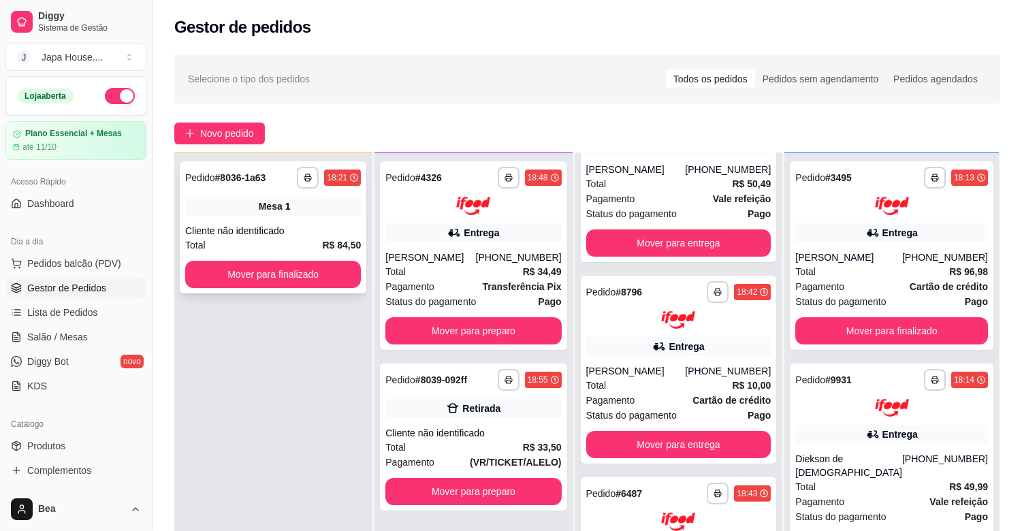
click at [332, 211] on div "Mesa 1" at bounding box center [273, 206] width 176 height 19
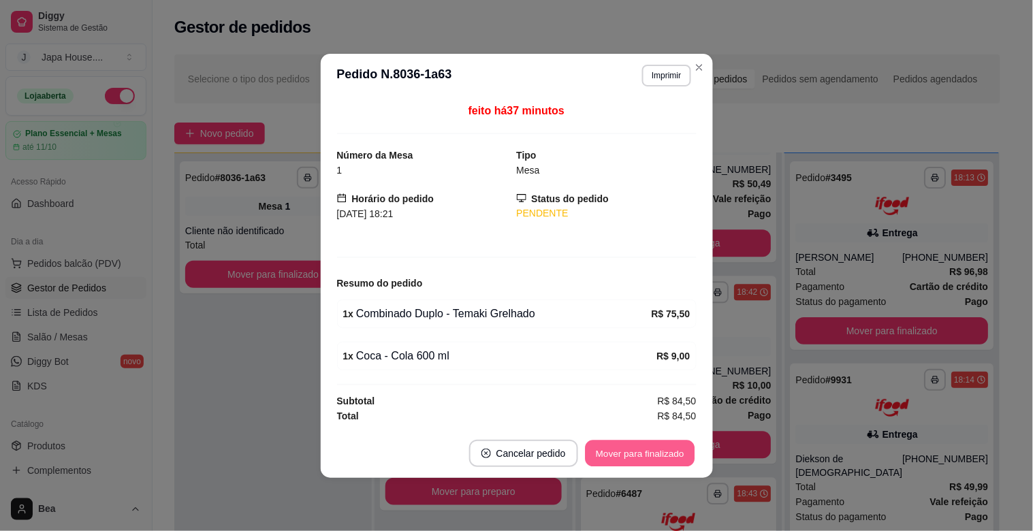
click at [642, 441] on button "Mover para finalizado" at bounding box center [640, 453] width 110 height 27
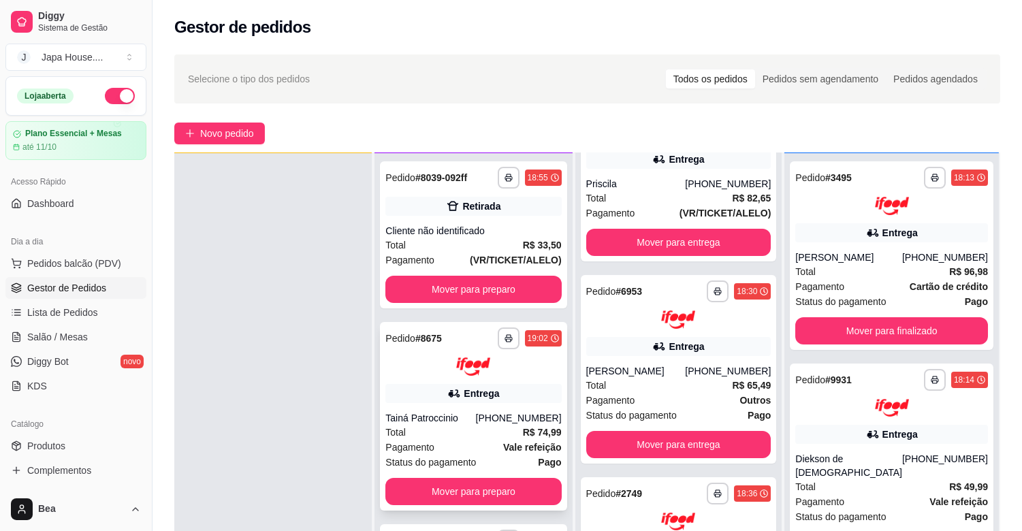
scroll to position [207, 0]
